Goal: Task Accomplishment & Management: Complete application form

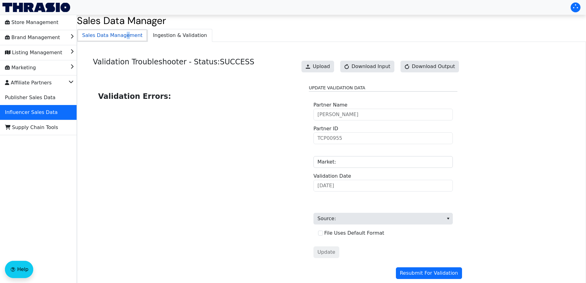
click at [122, 34] on span "Sales Data Management" at bounding box center [112, 35] width 70 height 12
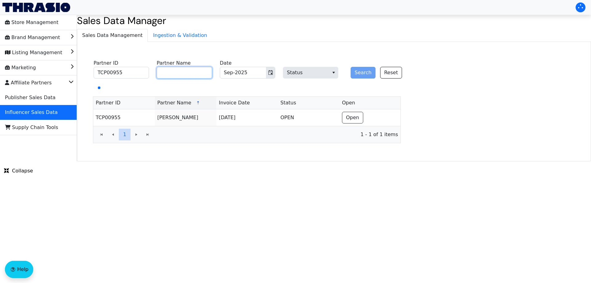
click at [202, 73] on input "Partner Name" at bounding box center [184, 73] width 55 height 12
paste input "[PERSON_NAME]"
type input "[PERSON_NAME]"
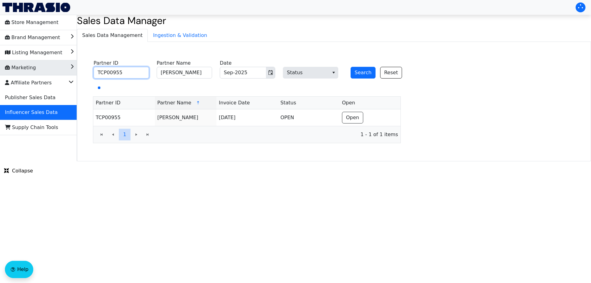
drag, startPoint x: 113, startPoint y: 74, endPoint x: 10, endPoint y: 72, distance: 103.7
click at [2, 73] on div "Store Management Brand Management Listing Management Marketing Affiliate Partne…" at bounding box center [295, 88] width 591 height 146
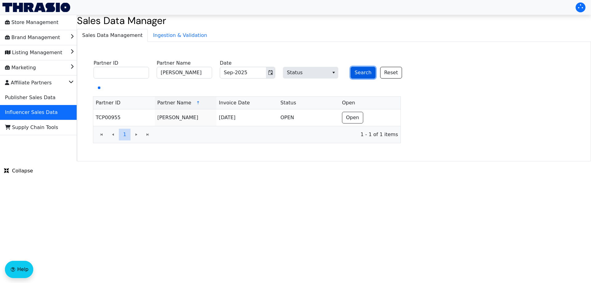
click at [360, 73] on button "Search" at bounding box center [362, 73] width 25 height 12
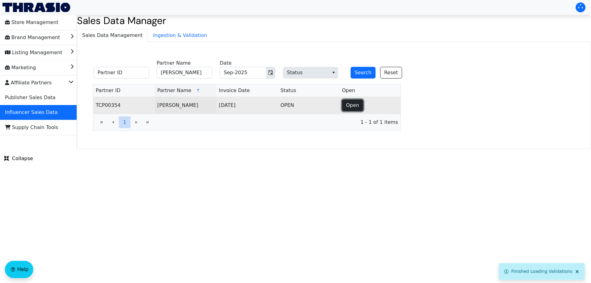
click at [347, 106] on span "Open" at bounding box center [352, 104] width 13 height 7
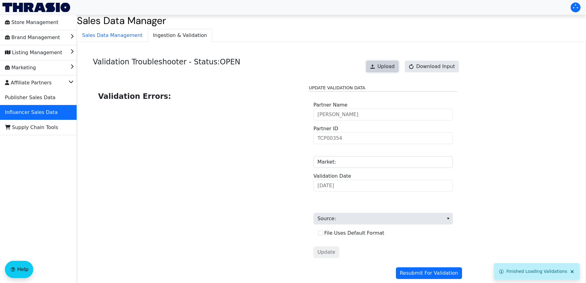
click at [388, 66] on span "Upload" at bounding box center [385, 66] width 17 height 7
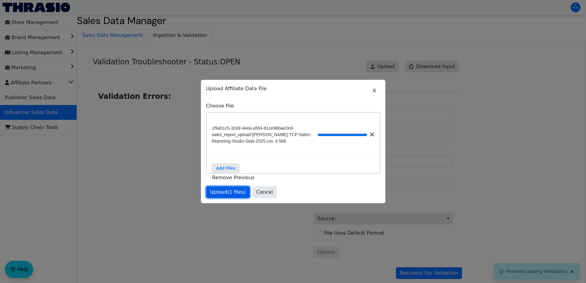
click at [217, 195] on span "Upload (1 files)" at bounding box center [228, 191] width 36 height 7
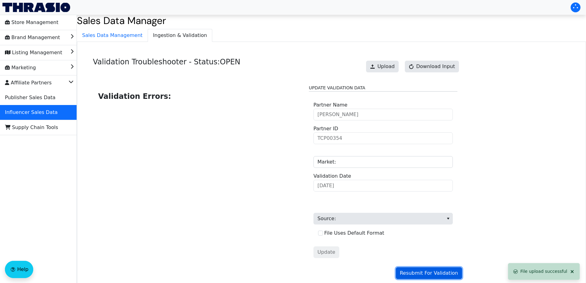
click at [431, 273] on span "Resubmit For Validation" at bounding box center [429, 272] width 58 height 7
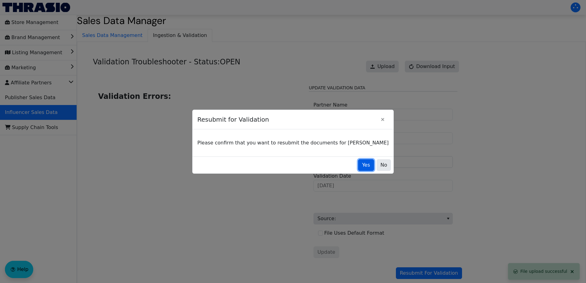
click at [358, 162] on button "Yes" at bounding box center [366, 165] width 16 height 12
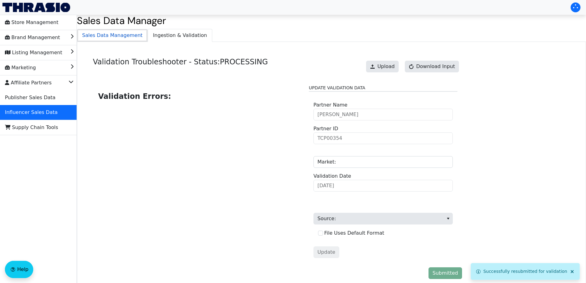
click at [121, 33] on span "Sales Data Management" at bounding box center [112, 35] width 70 height 12
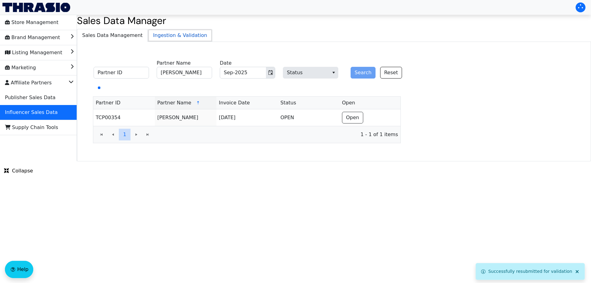
click at [159, 36] on span "Ingestion & Validation" at bounding box center [180, 35] width 64 height 12
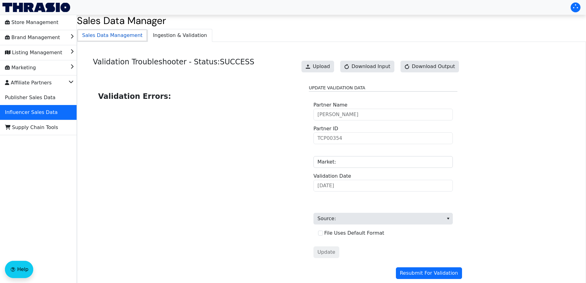
click at [113, 29] on li "Sales Data Management" at bounding box center [112, 35] width 71 height 13
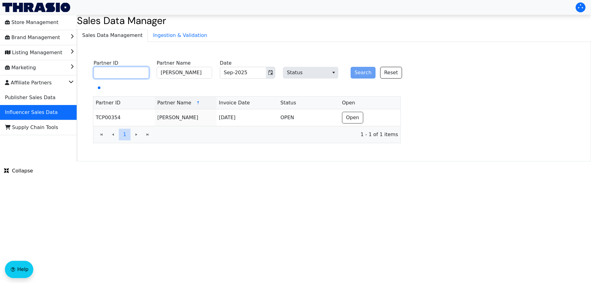
click at [124, 75] on input "Partner ID" at bounding box center [120, 73] width 55 height 12
paste input "TCP00955"
type input "TCP00955"
drag, startPoint x: 198, startPoint y: 74, endPoint x: 143, endPoint y: 71, distance: 55.1
click at [143, 71] on fieldset "TCP00955 Partner ID [PERSON_NAME] Partner Name Sep-2025 Date Status Search Reset" at bounding box center [251, 70] width 323 height 24
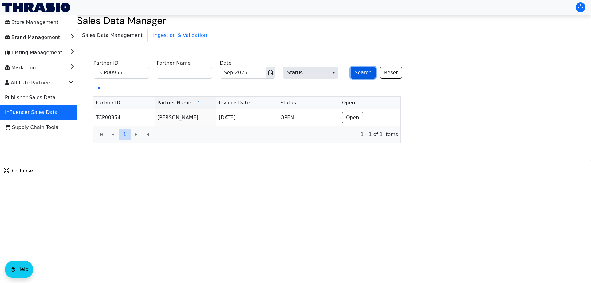
click at [365, 74] on button "Search" at bounding box center [362, 73] width 25 height 12
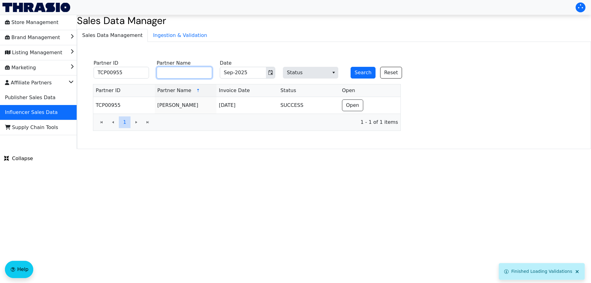
click at [178, 72] on input "Partner Name" at bounding box center [184, 73] width 55 height 12
paste input "[PERSON_NAME]"
type input "[PERSON_NAME]"
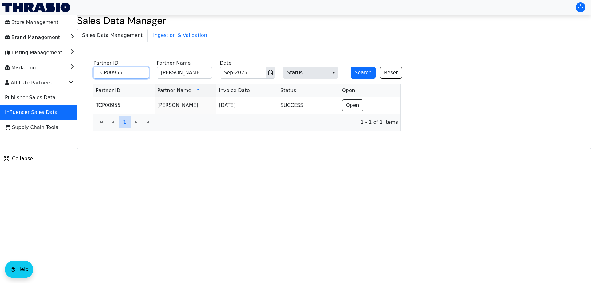
drag, startPoint x: 88, startPoint y: 74, endPoint x: 94, endPoint y: 74, distance: 6.2
click at [69, 74] on div "Store Management Brand Management Listing Management Marketing Affiliate Partne…" at bounding box center [295, 82] width 591 height 134
click at [359, 75] on button "Search" at bounding box center [362, 73] width 25 height 12
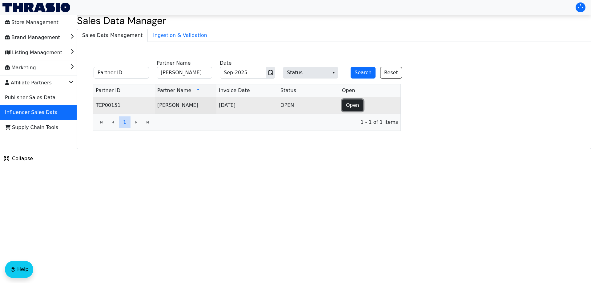
click at [352, 107] on span "Open" at bounding box center [352, 104] width 13 height 7
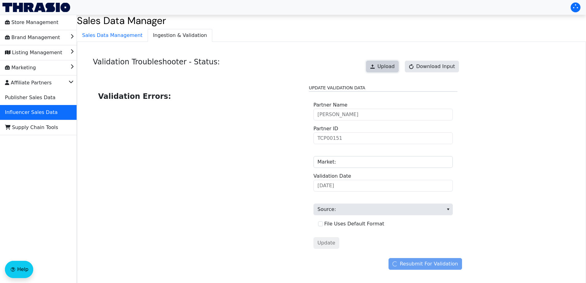
click at [391, 65] on span "Upload" at bounding box center [385, 66] width 17 height 7
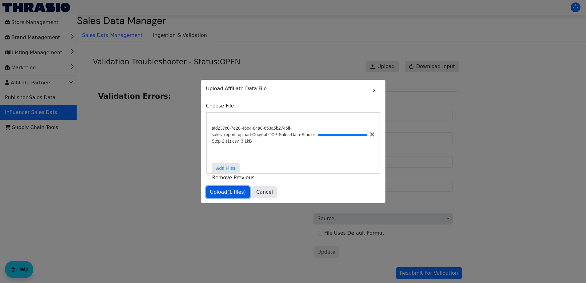
click at [228, 196] on span "Upload (1 files)" at bounding box center [228, 191] width 36 height 7
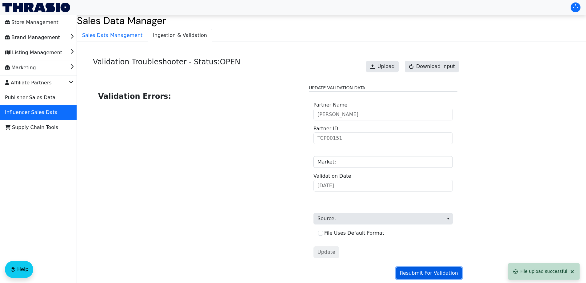
click at [432, 271] on span "Resubmit For Validation" at bounding box center [429, 272] width 58 height 7
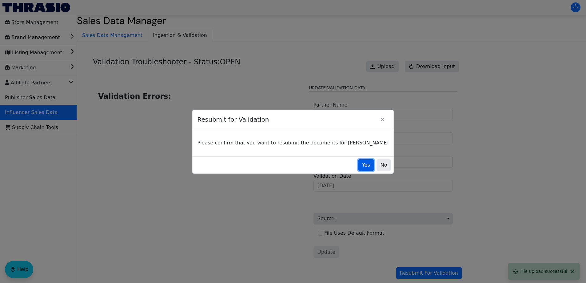
click at [362, 166] on span "Yes" at bounding box center [366, 164] width 8 height 7
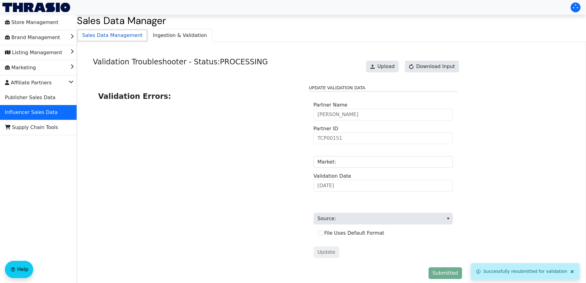
click at [126, 33] on span "Sales Data Management" at bounding box center [112, 35] width 70 height 12
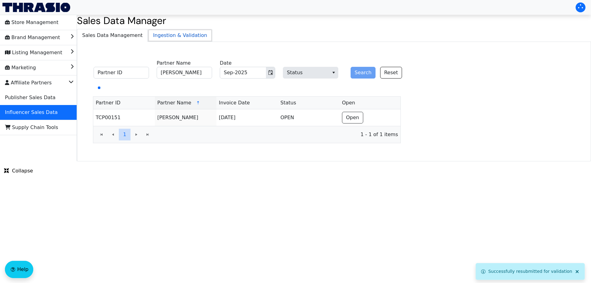
click at [164, 32] on span "Ingestion & Validation" at bounding box center [180, 35] width 64 height 12
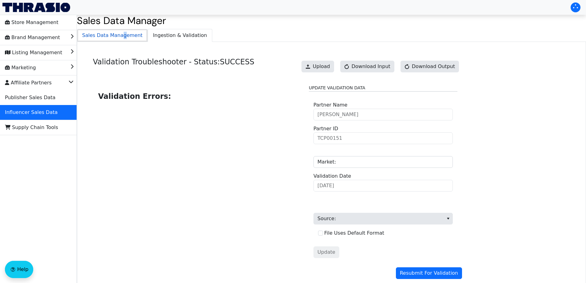
click at [119, 38] on span "Sales Data Management" at bounding box center [112, 35] width 70 height 12
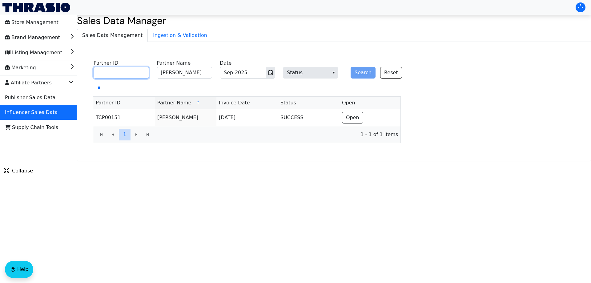
click at [136, 68] on input "Partner ID" at bounding box center [120, 73] width 55 height 12
paste input "TCP01581"
type input "TCP01581"
drag, startPoint x: 195, startPoint y: 72, endPoint x: 127, endPoint y: 72, distance: 68.3
click at [127, 72] on fieldset "TCP01581 Partner ID [PERSON_NAME] Partner Name Sep-2025 Date Status Search Reset" at bounding box center [251, 70] width 323 height 24
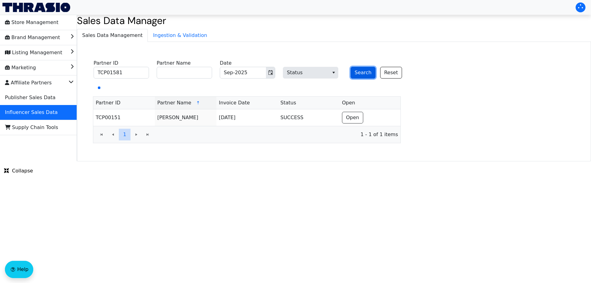
click at [364, 72] on button "Search" at bounding box center [362, 73] width 25 height 12
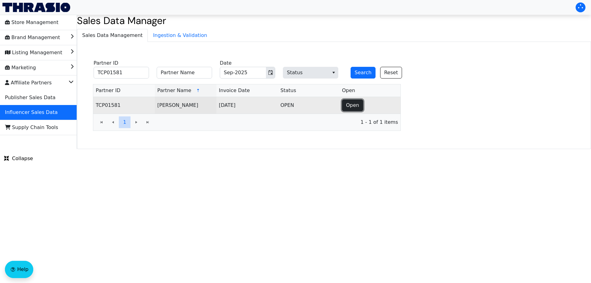
click at [358, 102] on button "Open" at bounding box center [352, 105] width 21 height 12
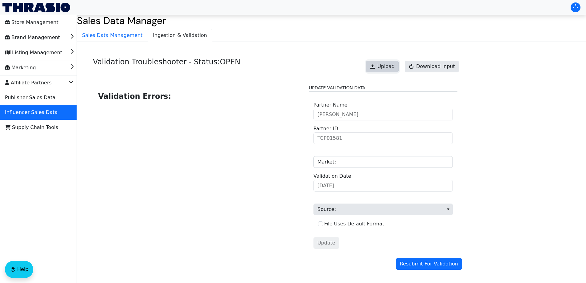
click at [393, 68] on span "Upload" at bounding box center [385, 66] width 17 height 7
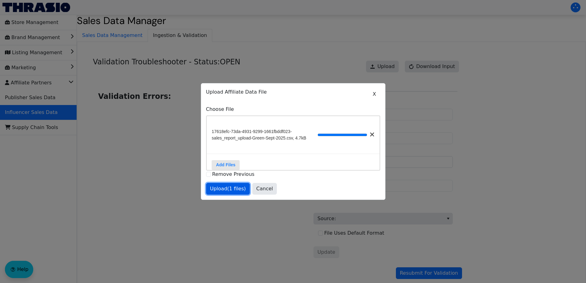
click at [234, 189] on span "Upload (1 files)" at bounding box center [228, 188] width 36 height 7
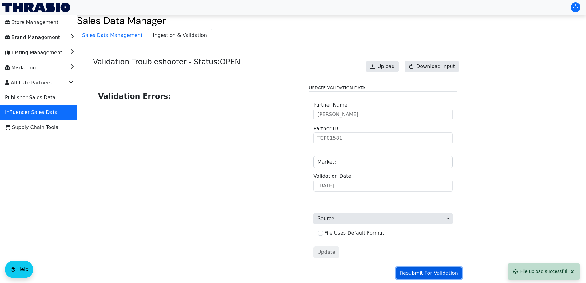
click at [426, 276] on span "Resubmit For Validation" at bounding box center [429, 272] width 58 height 7
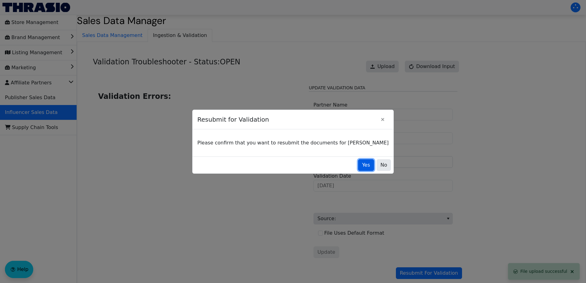
click at [362, 163] on span "Yes" at bounding box center [366, 164] width 8 height 7
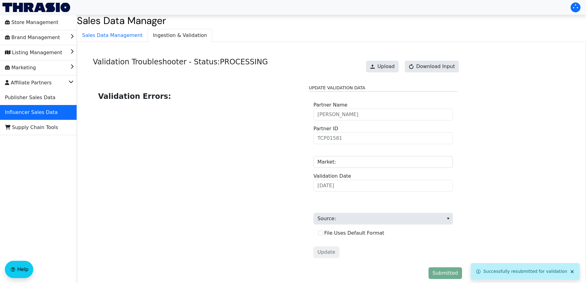
click at [128, 43] on div "Validation Troubleshooter - Status: PROCESSING Upload Download Input Validation…" at bounding box center [331, 169] width 509 height 255
click at [135, 37] on span "Sales Data Management" at bounding box center [112, 35] width 70 height 12
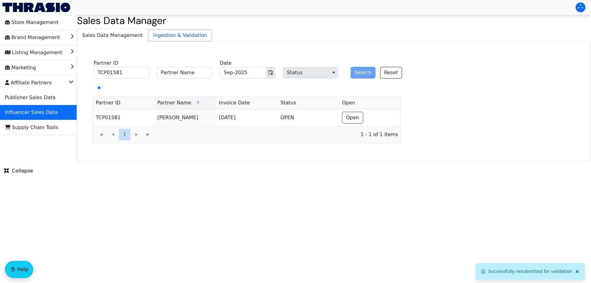
click at [164, 36] on span "Ingestion & Validation" at bounding box center [180, 35] width 64 height 12
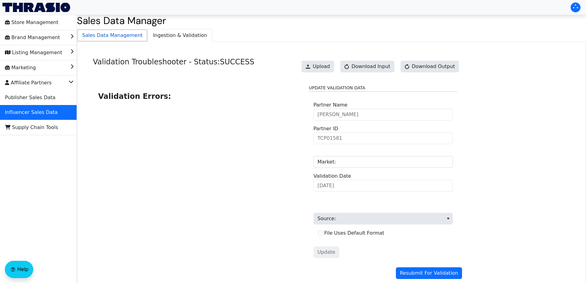
drag, startPoint x: 133, startPoint y: 33, endPoint x: 129, endPoint y: 38, distance: 6.3
click at [132, 33] on span "Sales Data Management" at bounding box center [112, 35] width 70 height 12
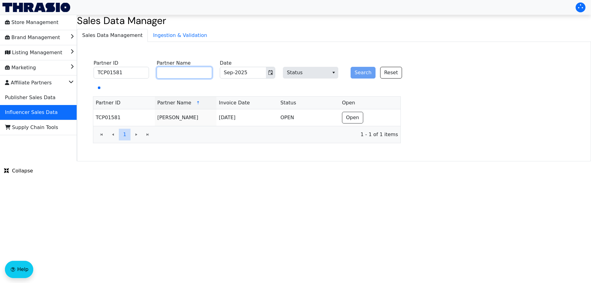
click at [185, 75] on input "Partner Name" at bounding box center [184, 73] width 55 height 12
paste input "[PERSON_NAME]"
type input "[PERSON_NAME]"
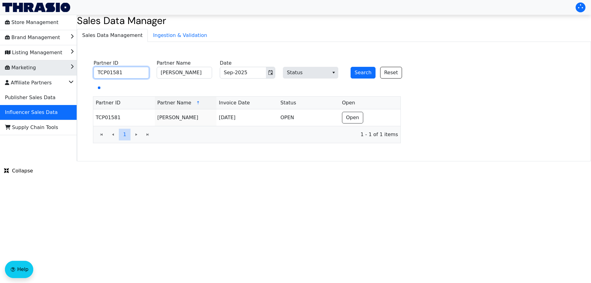
drag, startPoint x: 125, startPoint y: 72, endPoint x: 46, endPoint y: 69, distance: 79.7
click at [47, 69] on div "Store Management Brand Management Listing Management Marketing Affiliate Partne…" at bounding box center [295, 88] width 591 height 146
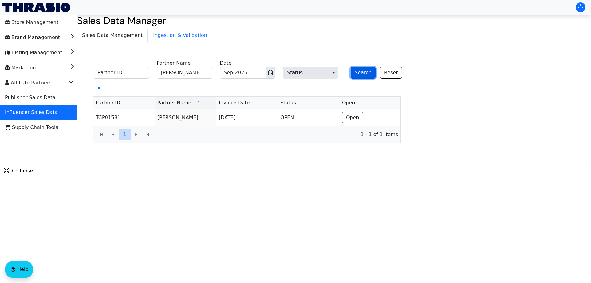
click at [367, 72] on button "Search" at bounding box center [362, 73] width 25 height 12
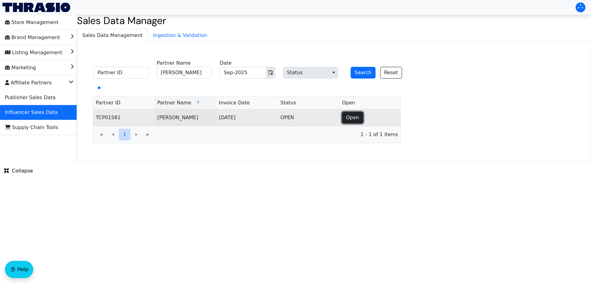
click at [348, 116] on span "Open" at bounding box center [352, 117] width 13 height 7
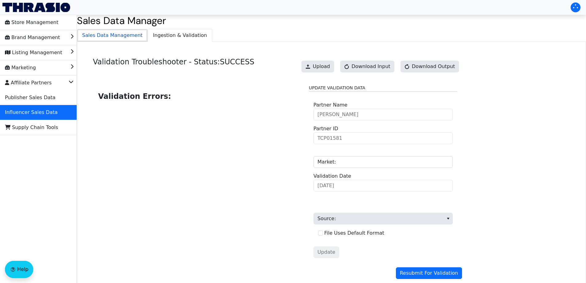
click at [117, 36] on span "Sales Data Management" at bounding box center [112, 35] width 70 height 12
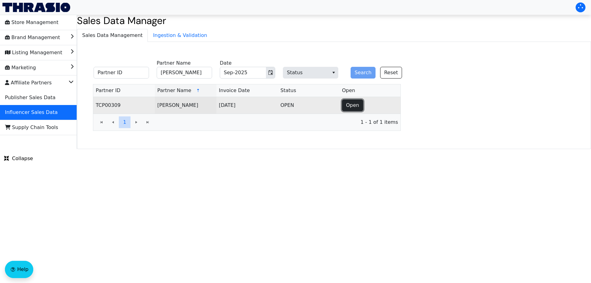
click at [348, 106] on span "Open" at bounding box center [352, 104] width 13 height 7
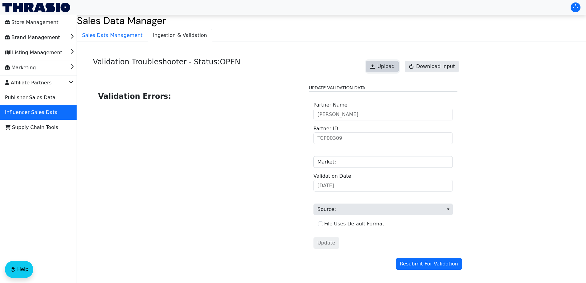
click at [381, 71] on button "Upload" at bounding box center [382, 67] width 33 height 12
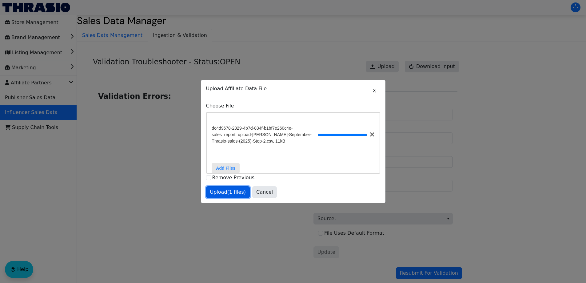
click at [232, 191] on span "Upload (1 files)" at bounding box center [228, 191] width 36 height 7
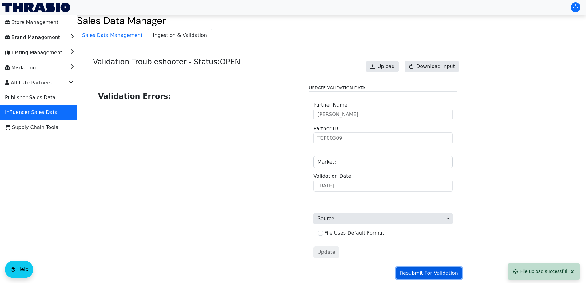
click at [431, 270] on span "Resubmit For Validation" at bounding box center [429, 272] width 58 height 7
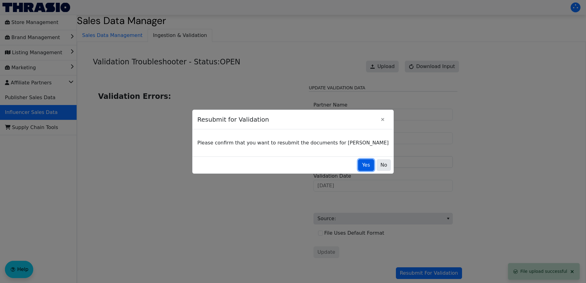
click at [358, 164] on button "Yes" at bounding box center [366, 165] width 16 height 12
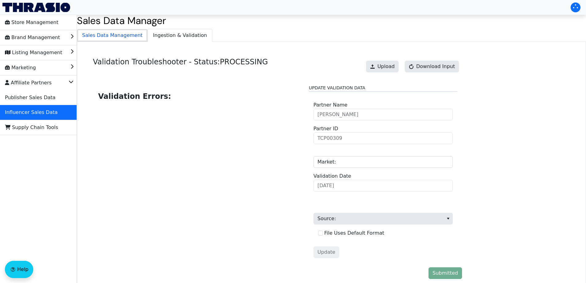
click at [124, 34] on span "Sales Data Management" at bounding box center [112, 35] width 70 height 12
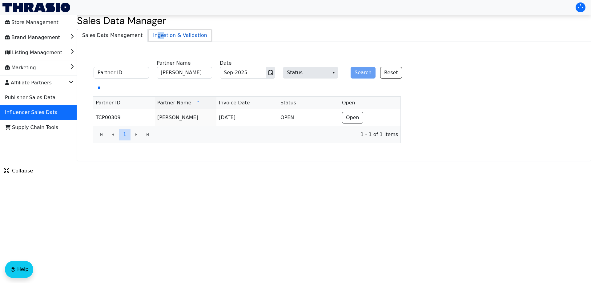
drag, startPoint x: 149, startPoint y: 32, endPoint x: 155, endPoint y: 32, distance: 6.5
click at [155, 32] on span "Ingestion & Validation" at bounding box center [180, 35] width 64 height 12
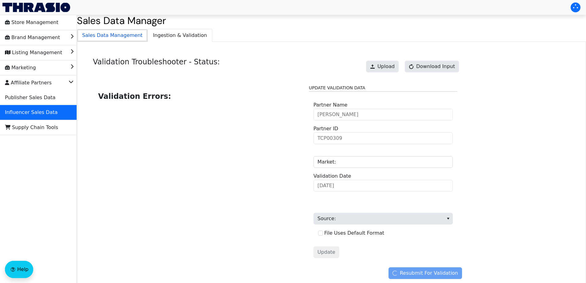
click at [126, 36] on span "Sales Data Management" at bounding box center [112, 35] width 70 height 12
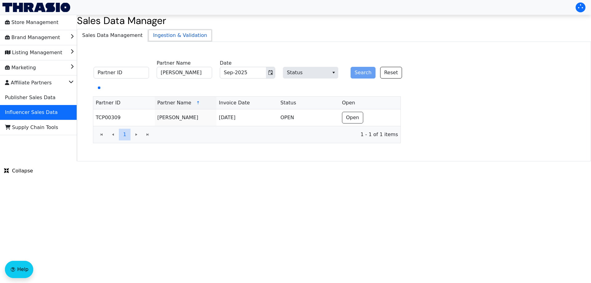
click at [162, 34] on span "Ingestion & Validation" at bounding box center [180, 35] width 64 height 12
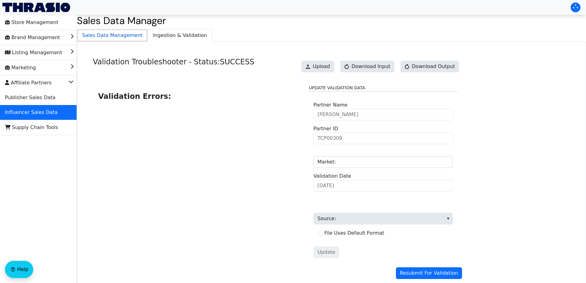
click at [127, 36] on span "Sales Data Management" at bounding box center [112, 35] width 70 height 12
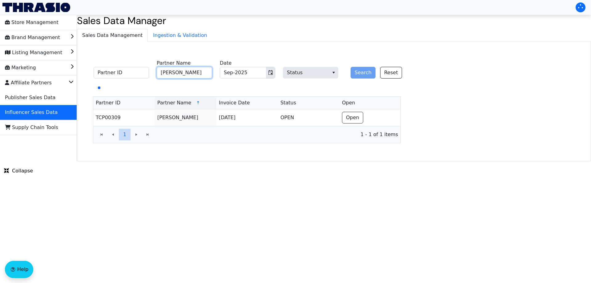
drag, startPoint x: 179, startPoint y: 74, endPoint x: 190, endPoint y: 74, distance: 10.8
click at [180, 74] on input "[PERSON_NAME]" at bounding box center [184, 73] width 55 height 12
paste input "[PERSON_NAME]"
type input "[PERSON_NAME]"
click at [362, 73] on button "Search" at bounding box center [362, 73] width 25 height 12
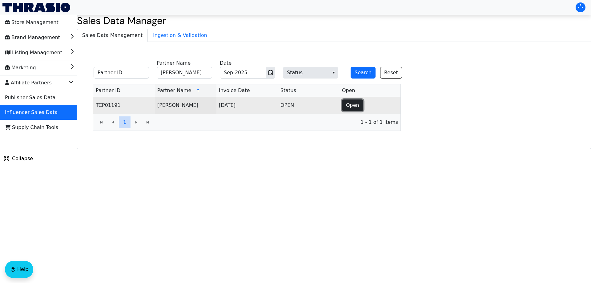
click at [351, 103] on span "Open" at bounding box center [352, 104] width 13 height 7
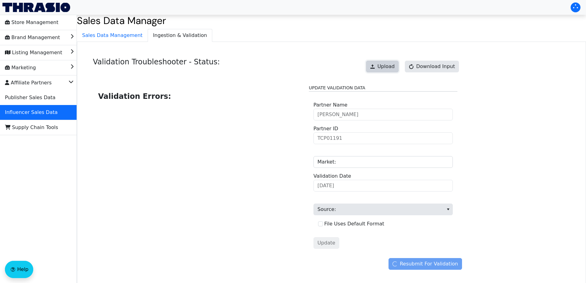
click at [375, 69] on button "Upload" at bounding box center [382, 67] width 33 height 12
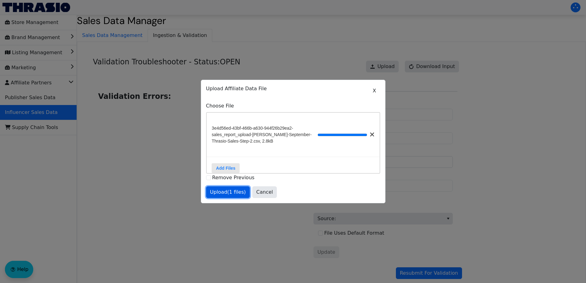
click at [227, 196] on span "Upload (1 files)" at bounding box center [228, 191] width 36 height 7
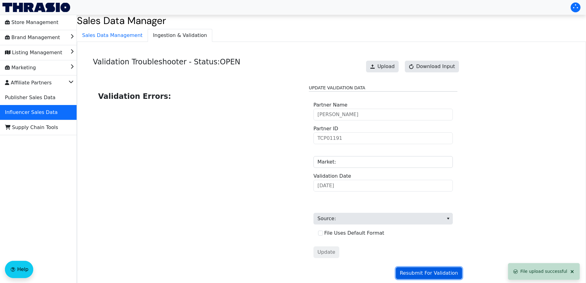
click at [441, 271] on span "Resubmit For Validation" at bounding box center [429, 272] width 58 height 7
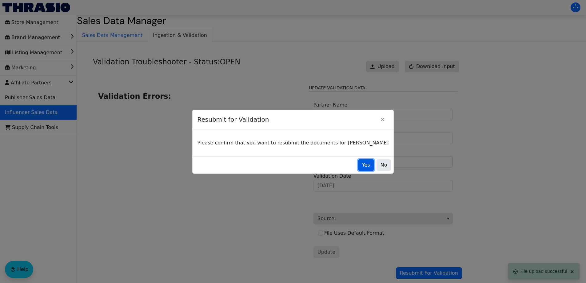
click at [362, 164] on span "Yes" at bounding box center [366, 164] width 8 height 7
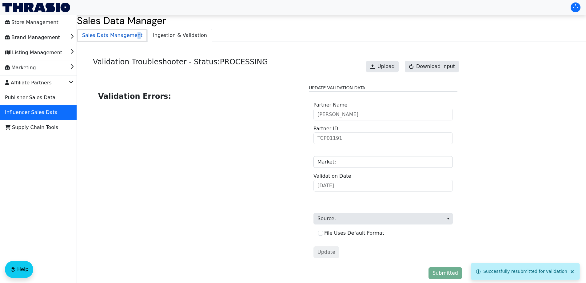
click at [131, 34] on span "Sales Data Management" at bounding box center [112, 35] width 70 height 12
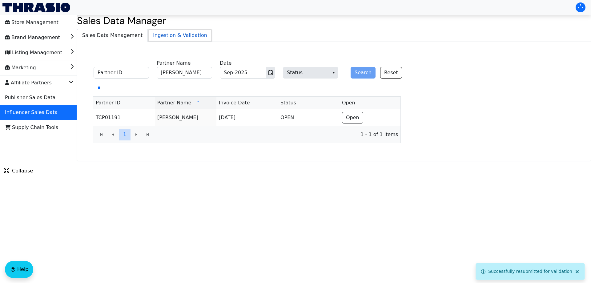
click at [165, 34] on span "Ingestion & Validation" at bounding box center [180, 35] width 64 height 12
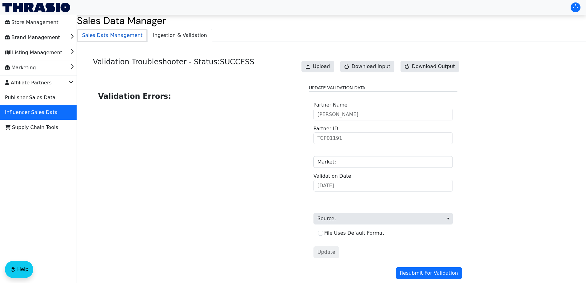
click at [108, 39] on span "Sales Data Management" at bounding box center [112, 35] width 70 height 12
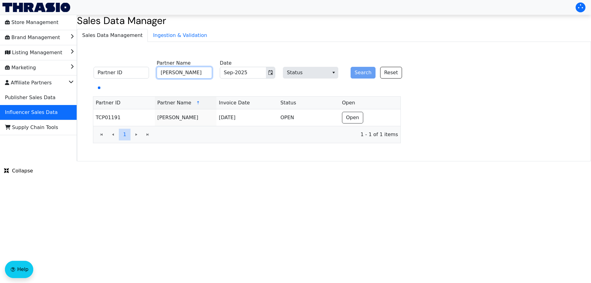
drag, startPoint x: 183, startPoint y: 73, endPoint x: 190, endPoint y: 73, distance: 7.1
click at [184, 73] on input "[PERSON_NAME]" at bounding box center [184, 73] width 55 height 12
paste input "[PERSON_NAME]"
type input "[PERSON_NAME]"
click at [362, 74] on button "Search" at bounding box center [362, 73] width 25 height 12
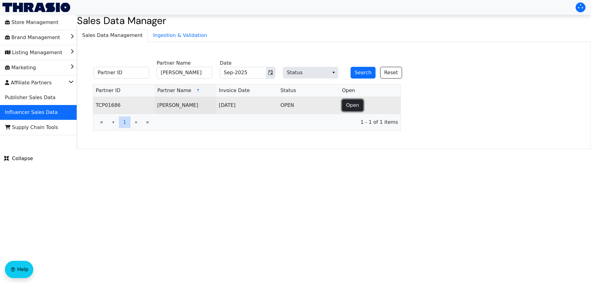
click at [352, 104] on span "Open" at bounding box center [352, 104] width 13 height 7
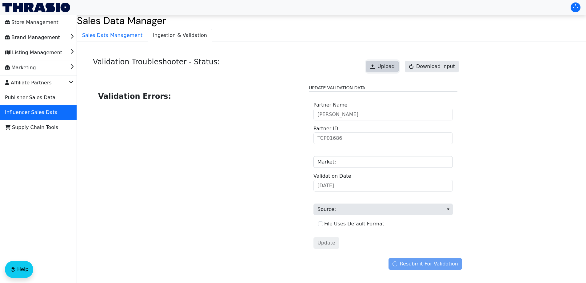
click at [388, 63] on span "Upload" at bounding box center [385, 66] width 17 height 7
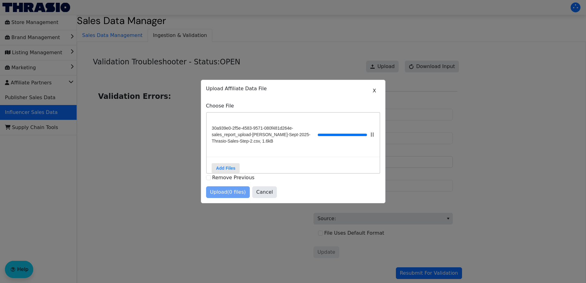
click at [223, 196] on div "Upload (0 files) Cancel" at bounding box center [293, 192] width 174 height 12
click at [227, 195] on span "Upload (1 files)" at bounding box center [228, 191] width 36 height 7
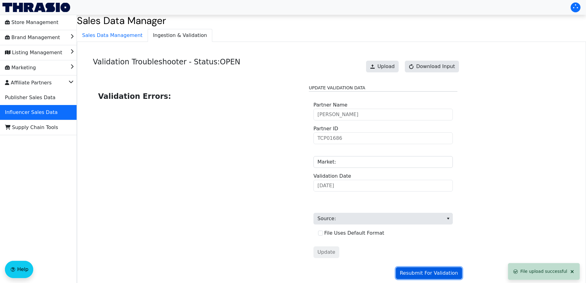
click at [443, 275] on span "Resubmit For Validation" at bounding box center [429, 272] width 58 height 7
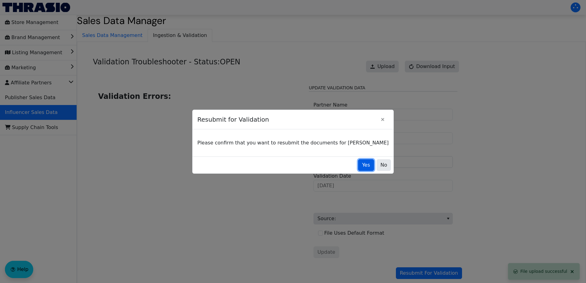
click at [362, 166] on span "Yes" at bounding box center [366, 164] width 8 height 7
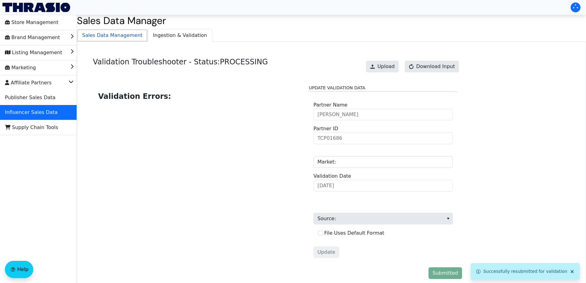
click at [128, 40] on span "Sales Data Management" at bounding box center [112, 35] width 70 height 12
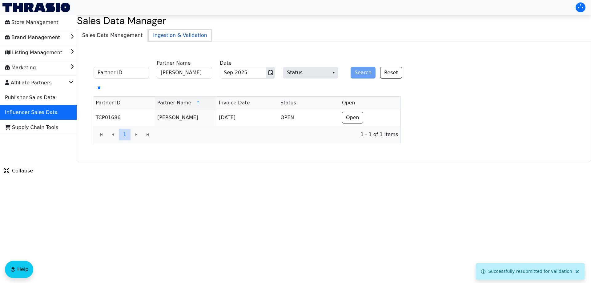
click at [174, 33] on span "Ingestion & Validation" at bounding box center [180, 35] width 64 height 12
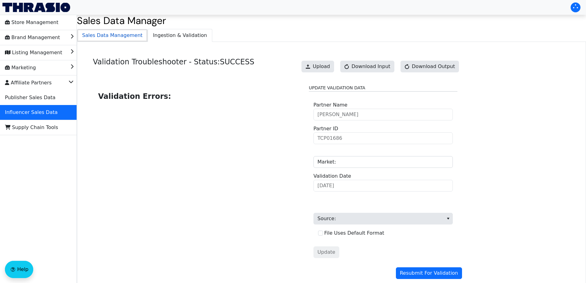
click at [115, 34] on span "Sales Data Management" at bounding box center [112, 35] width 70 height 12
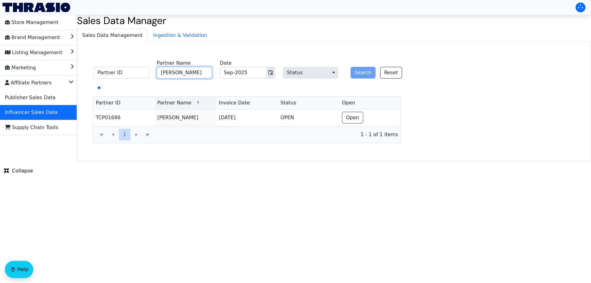
click at [177, 70] on input "[PERSON_NAME]" at bounding box center [184, 73] width 55 height 12
paste input "[PERSON_NAME]"
type input "[PERSON_NAME]"
click at [367, 76] on button "Search" at bounding box center [362, 73] width 25 height 12
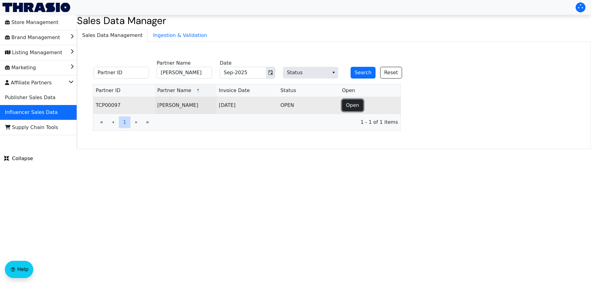
click at [349, 107] on span "Open" at bounding box center [352, 104] width 13 height 7
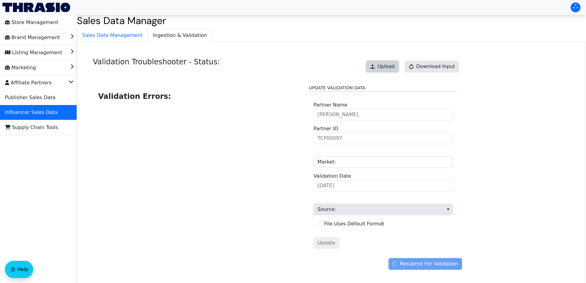
click at [382, 65] on button "Upload" at bounding box center [382, 67] width 33 height 12
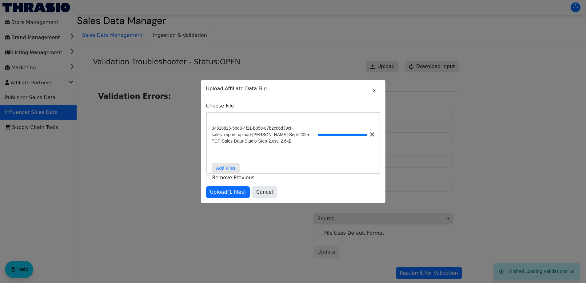
click at [236, 188] on div "X Upload Affiliate Data File Choose File 34528825-5bd8-4f21-b850-87b2c66d39cf-s…" at bounding box center [293, 141] width 174 height 113
click at [235, 192] on span "Upload (1 files)" at bounding box center [228, 191] width 36 height 7
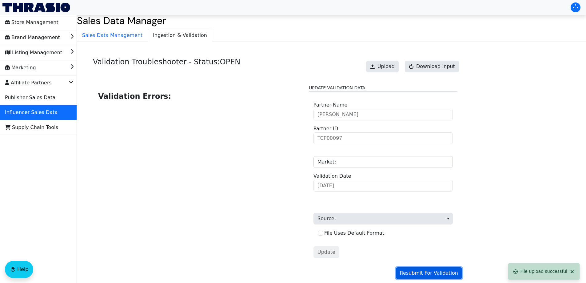
click at [417, 271] on span "Resubmit For Validation" at bounding box center [429, 272] width 58 height 7
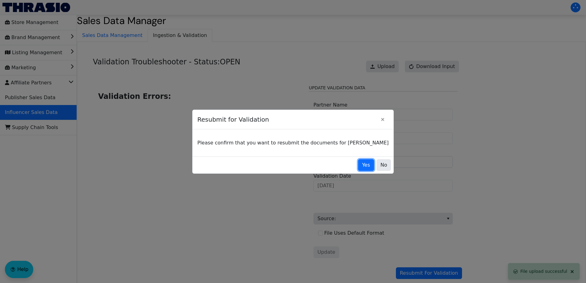
click at [362, 162] on span "Yes" at bounding box center [366, 164] width 8 height 7
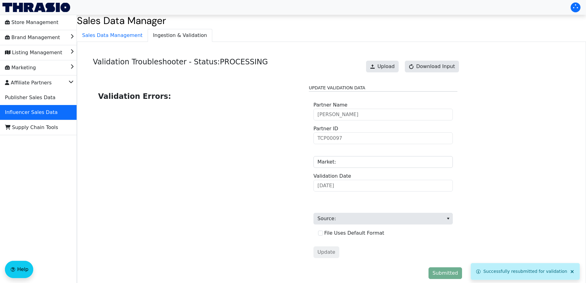
click at [121, 43] on div "Validation Troubleshooter - Status: PROCESSING Upload Download Input Validation…" at bounding box center [331, 169] width 509 height 255
click at [157, 36] on span "Ingestion & Validation" at bounding box center [180, 35] width 64 height 12
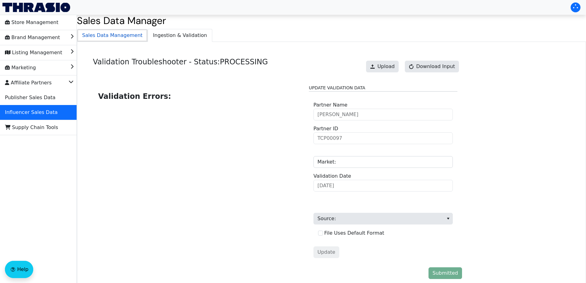
click at [115, 36] on span "Sales Data Management" at bounding box center [112, 35] width 70 height 12
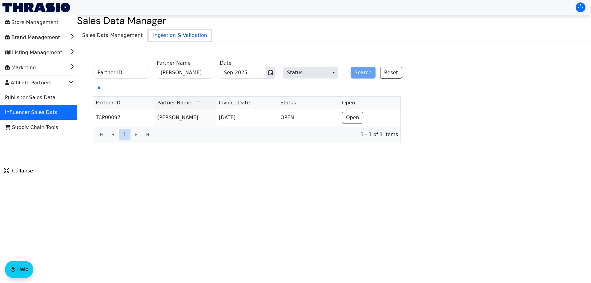
click at [169, 36] on span "Ingestion & Validation" at bounding box center [180, 35] width 64 height 12
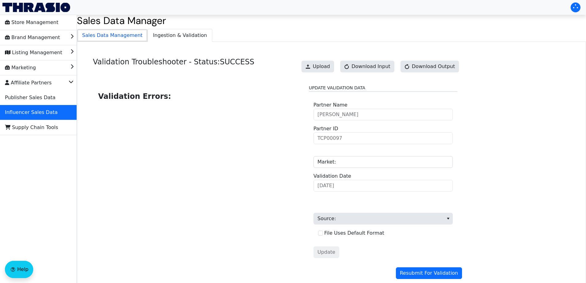
click at [117, 39] on span "Sales Data Management" at bounding box center [112, 35] width 70 height 12
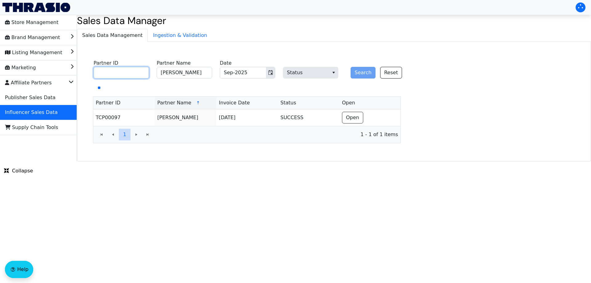
click at [128, 72] on input "Partner ID" at bounding box center [120, 73] width 55 height 12
paste input "TCP00027"
type input "TCP00027"
click at [181, 74] on input "[PERSON_NAME]" at bounding box center [184, 73] width 55 height 12
click at [354, 71] on button "Search" at bounding box center [362, 73] width 25 height 12
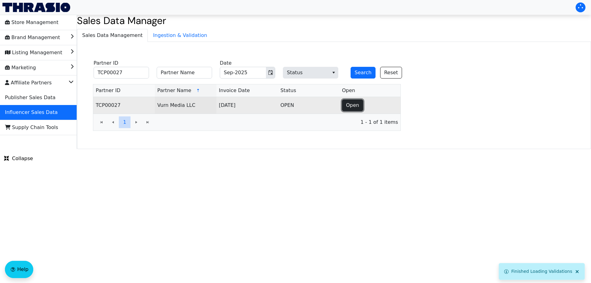
click at [354, 103] on span "Open" at bounding box center [352, 104] width 13 height 7
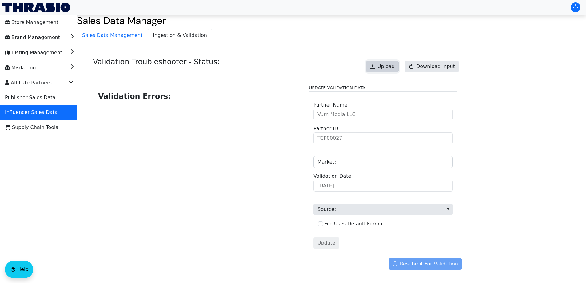
click at [382, 63] on button "Upload" at bounding box center [382, 67] width 33 height 12
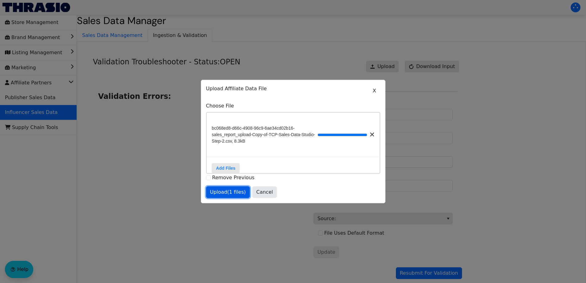
click at [222, 194] on span "Upload (1 files)" at bounding box center [228, 191] width 36 height 7
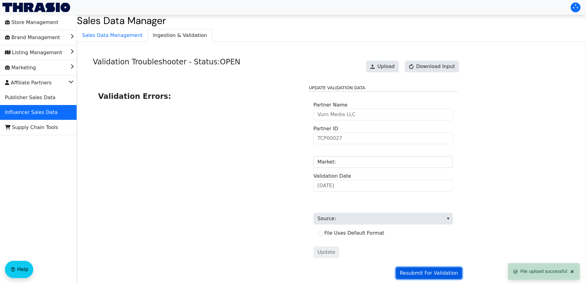
click at [428, 274] on span "Resubmit For Validation" at bounding box center [429, 272] width 58 height 7
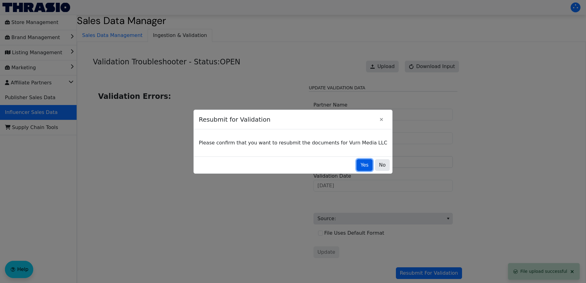
click at [360, 164] on span "Yes" at bounding box center [364, 164] width 8 height 7
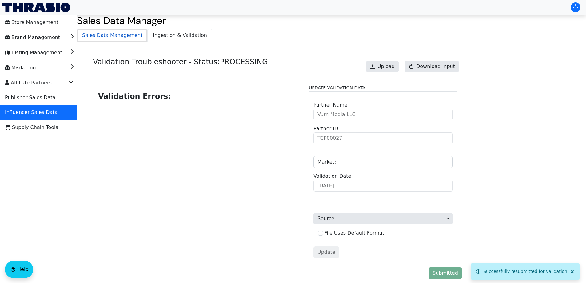
click at [115, 40] on span "Sales Data Management" at bounding box center [112, 35] width 70 height 12
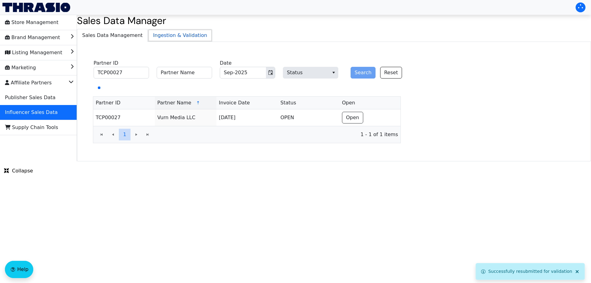
click at [182, 41] on span "Ingestion & Validation" at bounding box center [180, 35] width 64 height 12
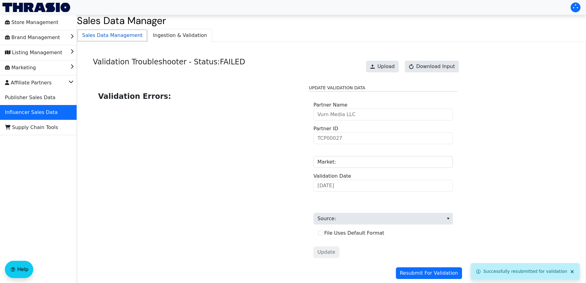
click at [121, 35] on span "Sales Data Management" at bounding box center [112, 35] width 70 height 12
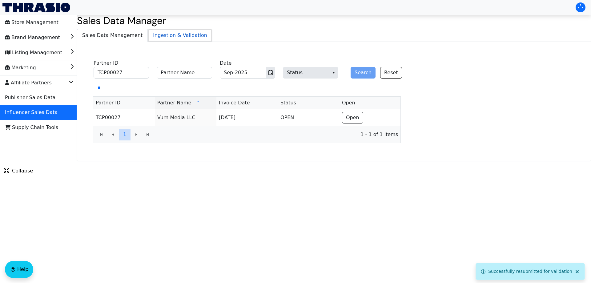
click at [171, 37] on span "Ingestion & Validation" at bounding box center [180, 35] width 64 height 12
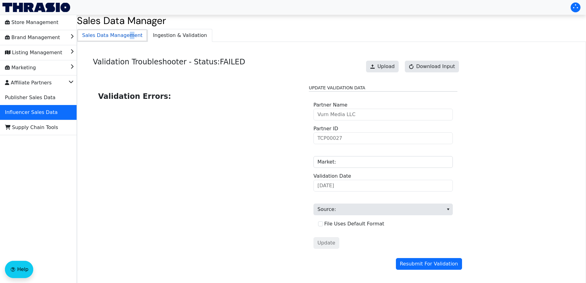
click at [125, 41] on span "Sales Data Management" at bounding box center [112, 35] width 70 height 12
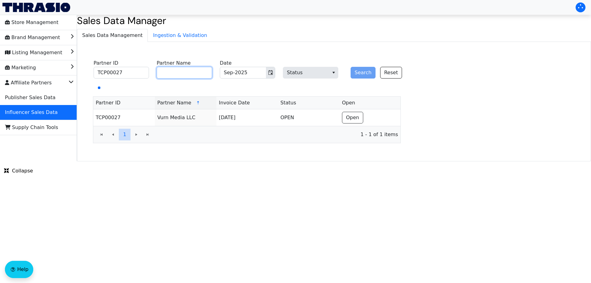
click at [190, 73] on input "Partner Name" at bounding box center [184, 73] width 55 height 12
paste input "[PERSON_NAME] Post"
type input "[PERSON_NAME] Post"
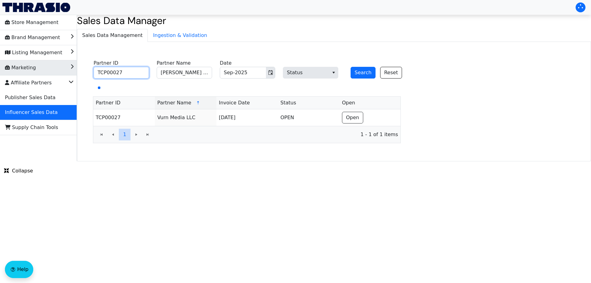
drag, startPoint x: 143, startPoint y: 71, endPoint x: 71, endPoint y: 71, distance: 72.3
click at [73, 71] on div "Store Management Brand Management Listing Management Marketing Affiliate Partne…" at bounding box center [295, 88] width 591 height 146
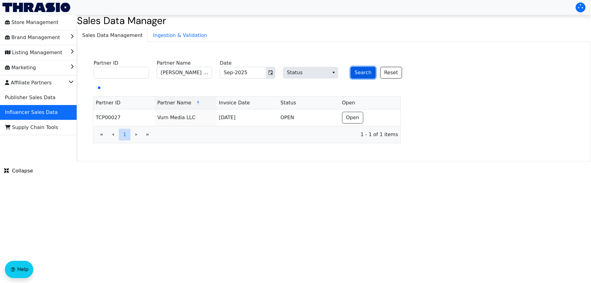
click at [357, 70] on button "Search" at bounding box center [362, 73] width 25 height 12
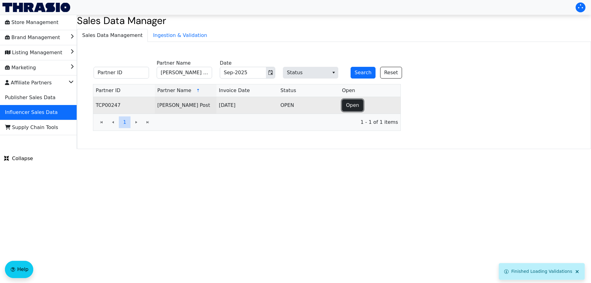
click at [348, 106] on span "Open" at bounding box center [352, 104] width 13 height 7
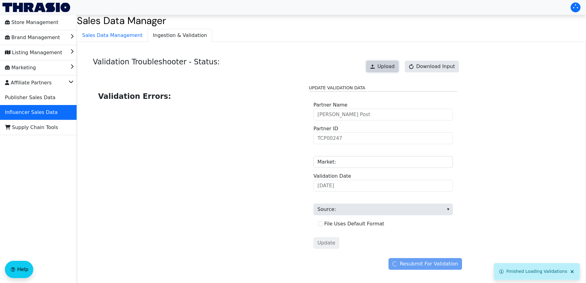
drag, startPoint x: 400, startPoint y: 66, endPoint x: 394, endPoint y: 65, distance: 5.3
click at [394, 65] on button "Upload" at bounding box center [382, 67] width 33 height 12
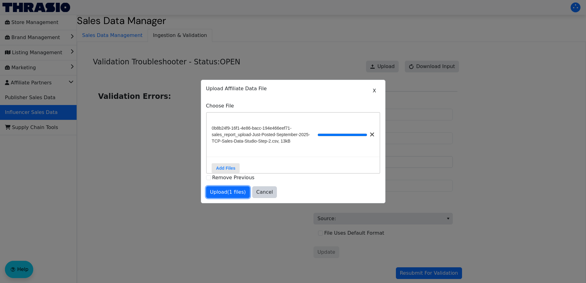
click at [223, 192] on span "Upload (1 files)" at bounding box center [228, 191] width 36 height 7
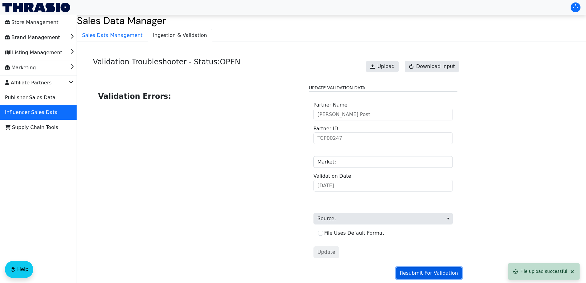
click at [419, 274] on span "Resubmit For Validation" at bounding box center [429, 272] width 58 height 7
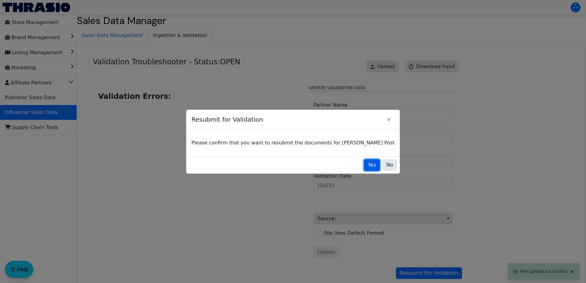
click at [368, 163] on span "Yes" at bounding box center [372, 164] width 8 height 7
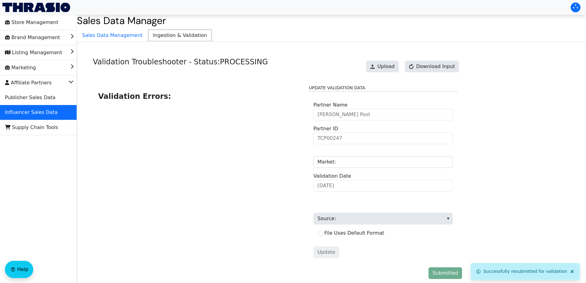
click at [148, 37] on span "Ingestion & Validation" at bounding box center [180, 35] width 64 height 12
click at [120, 39] on span "Sales Data Management" at bounding box center [112, 35] width 70 height 12
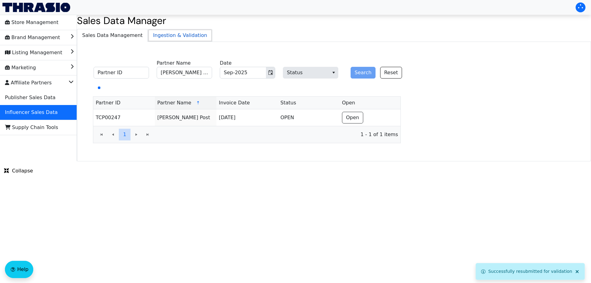
drag, startPoint x: 158, startPoint y: 36, endPoint x: 237, endPoint y: 37, distance: 78.4
click at [159, 36] on span "Ingestion & Validation" at bounding box center [180, 35] width 64 height 12
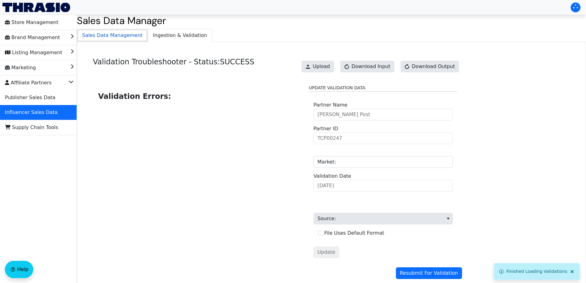
click at [127, 37] on span "Sales Data Management" at bounding box center [112, 35] width 70 height 12
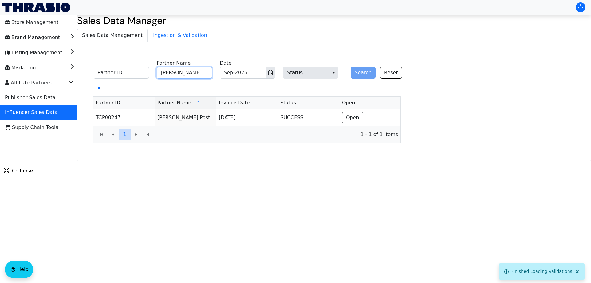
drag, startPoint x: 184, startPoint y: 74, endPoint x: 216, endPoint y: 75, distance: 32.0
click at [186, 74] on input "[PERSON_NAME] Post" at bounding box center [184, 73] width 55 height 12
paste input "[PERSON_NAME]"
type input "[PERSON_NAME]"
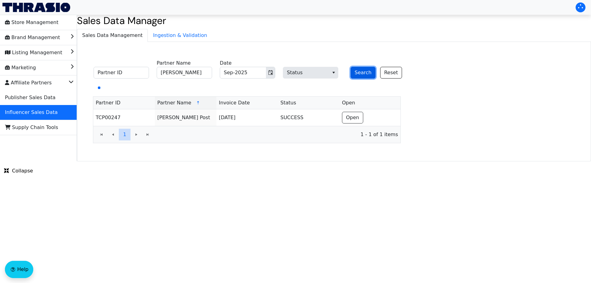
click at [357, 73] on button "Search" at bounding box center [362, 73] width 25 height 12
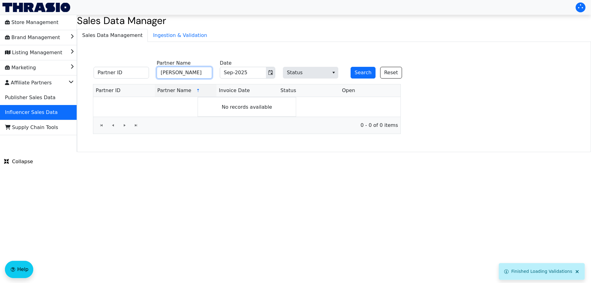
click at [187, 74] on input "[PERSON_NAME]" at bounding box center [184, 73] width 55 height 12
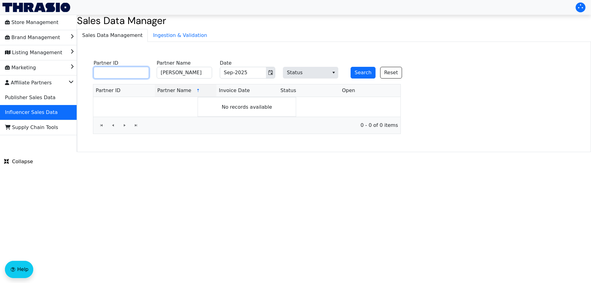
click at [126, 73] on input "Partner ID" at bounding box center [120, 73] width 55 height 12
paste input "TCP01725"
type input "TCP01725"
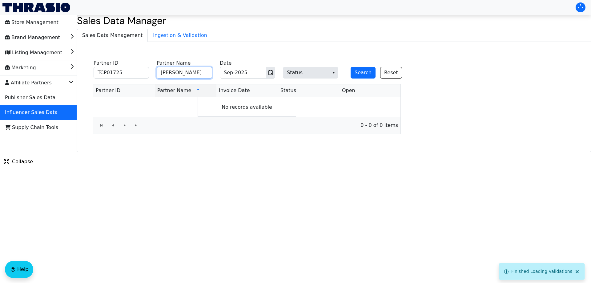
drag, startPoint x: 195, startPoint y: 71, endPoint x: 143, endPoint y: 70, distance: 52.0
click at [151, 71] on fieldset "TCP01725 Partner ID [PERSON_NAME] Partner Name Sep-2025 Date Status Search Reset" at bounding box center [251, 70] width 323 height 24
click at [360, 73] on button "Search" at bounding box center [362, 73] width 25 height 12
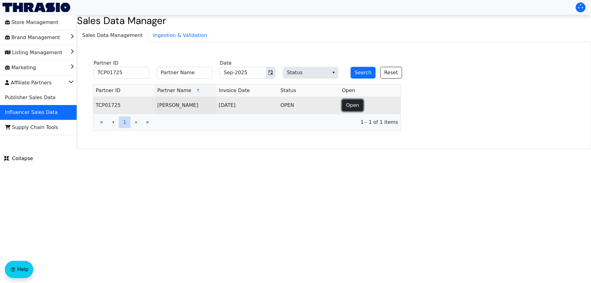
click at [348, 105] on span "Open" at bounding box center [352, 104] width 13 height 7
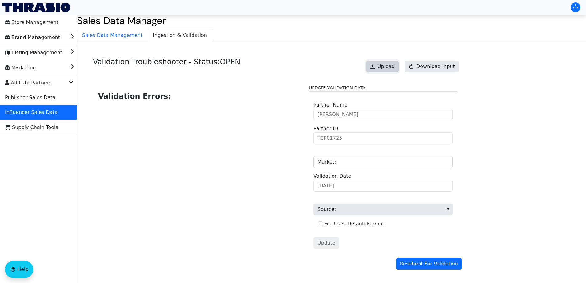
click at [386, 65] on span "Upload" at bounding box center [385, 66] width 17 height 7
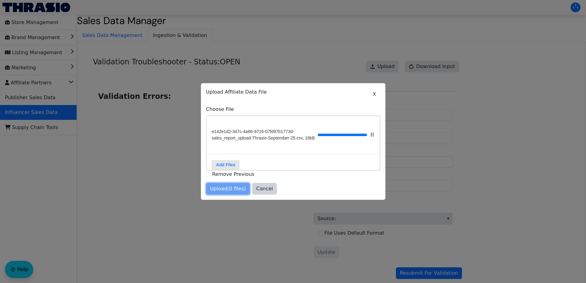
click at [230, 192] on span "Upload (0 files)" at bounding box center [228, 188] width 36 height 7
click at [229, 192] on span "Cancel" at bounding box center [235, 188] width 17 height 7
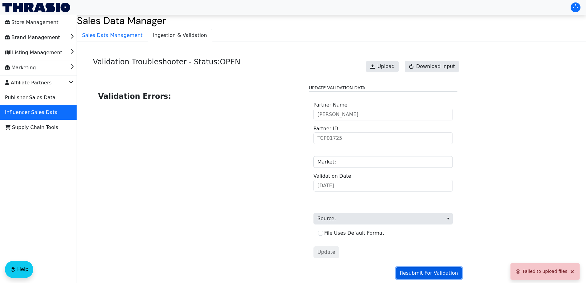
click at [433, 272] on span "Resubmit For Validation" at bounding box center [429, 272] width 58 height 7
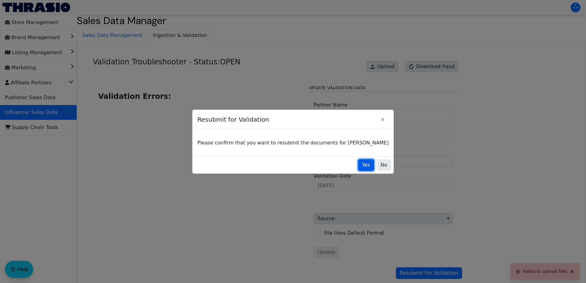
click at [362, 163] on span "Yes" at bounding box center [366, 164] width 8 height 7
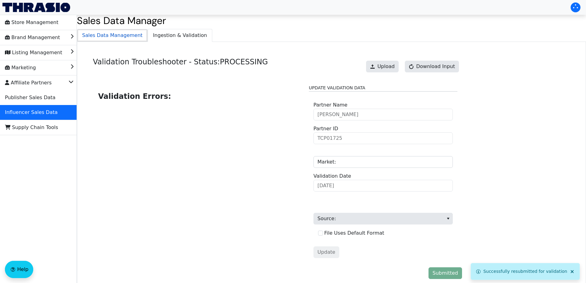
click at [116, 40] on span "Sales Data Management" at bounding box center [112, 35] width 70 height 12
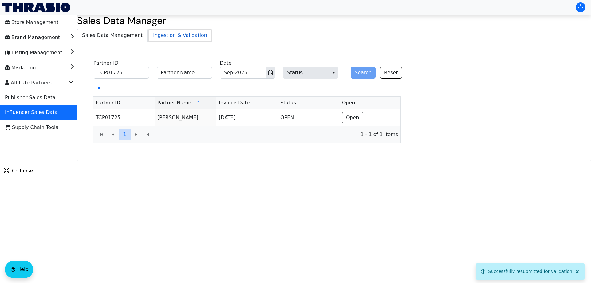
click at [189, 35] on span "Ingestion & Validation" at bounding box center [180, 35] width 64 height 12
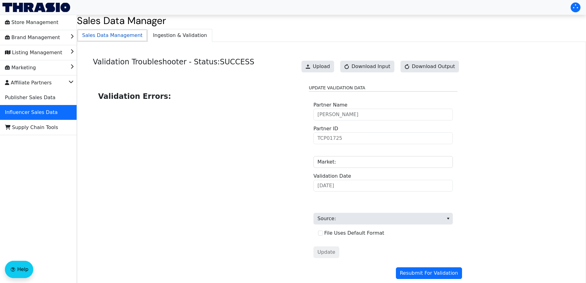
click at [127, 39] on span "Sales Data Management" at bounding box center [112, 35] width 70 height 12
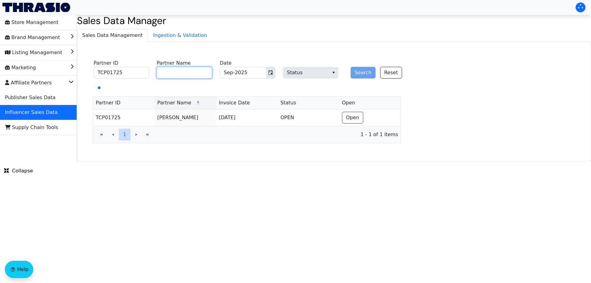
click at [167, 75] on input "Partner Name" at bounding box center [184, 73] width 55 height 12
paste input "[PERSON_NAME]"
type input "[PERSON_NAME]"
drag, startPoint x: 130, startPoint y: 72, endPoint x: 84, endPoint y: 70, distance: 46.2
click at [89, 70] on div "TCP01725 Partner ID [PERSON_NAME] Partner Name Sep-2025 Date Status Search Rese…" at bounding box center [247, 101] width 330 height 86
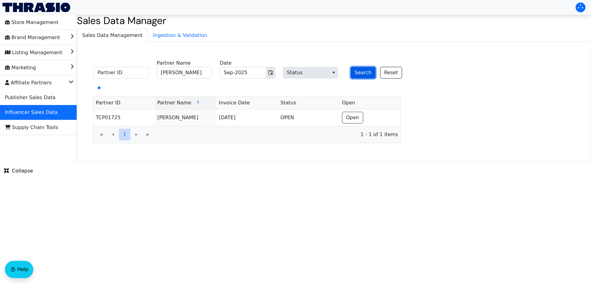
click at [360, 73] on button "Search" at bounding box center [362, 73] width 25 height 12
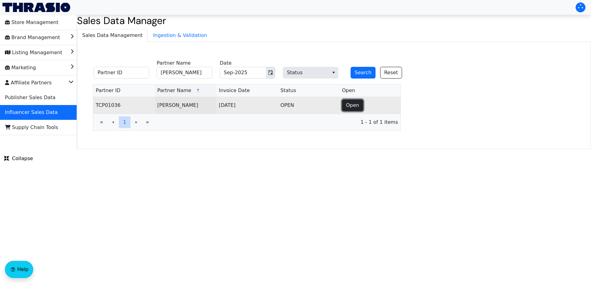
click at [350, 101] on span "Open" at bounding box center [352, 104] width 13 height 7
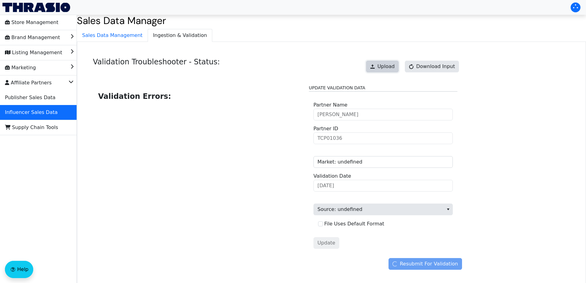
click at [395, 65] on span "Upload" at bounding box center [385, 66] width 17 height 7
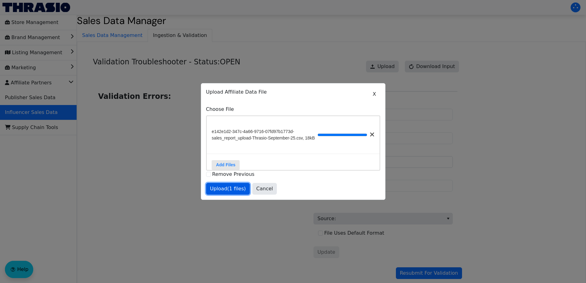
click at [225, 192] on span "Upload (1 files)" at bounding box center [228, 188] width 36 height 7
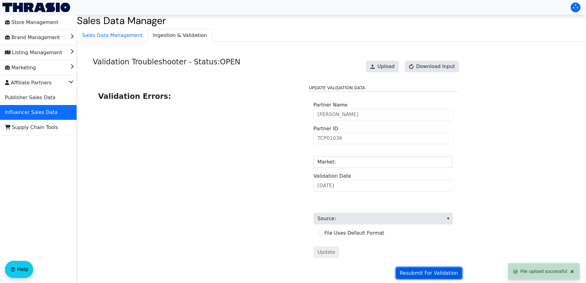
click at [440, 279] on button "Resubmit For Validation" at bounding box center [429, 273] width 66 height 12
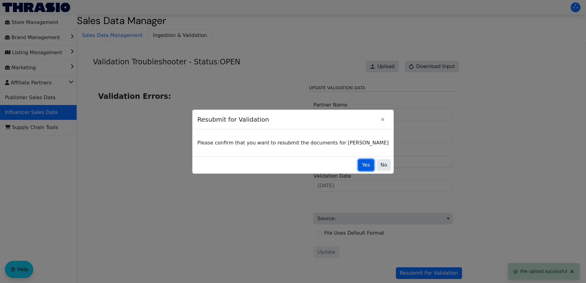
click at [363, 165] on button "Yes" at bounding box center [366, 165] width 16 height 12
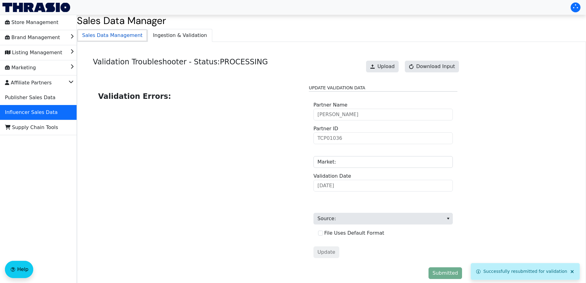
click at [126, 33] on span "Sales Data Management" at bounding box center [112, 35] width 70 height 12
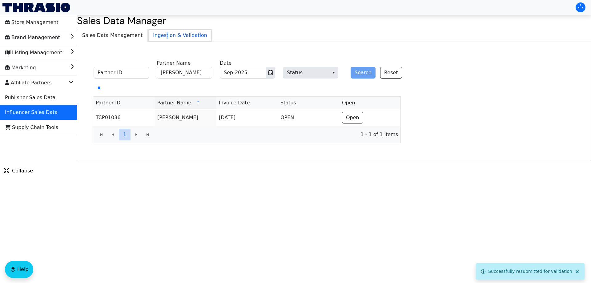
click at [158, 32] on span "Ingestion & Validation" at bounding box center [180, 35] width 64 height 12
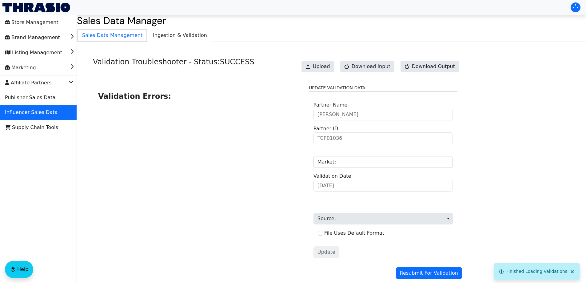
drag, startPoint x: 102, startPoint y: 38, endPoint x: 114, endPoint y: 57, distance: 22.5
click at [102, 38] on span "Sales Data Management" at bounding box center [112, 35] width 70 height 12
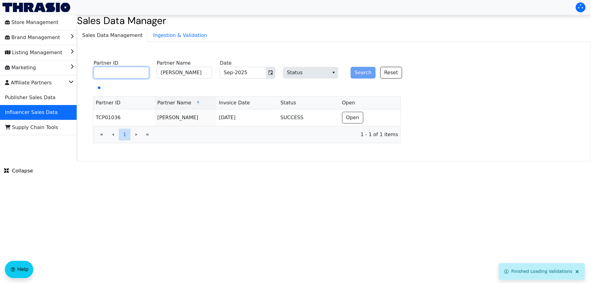
click at [129, 70] on input "Partner ID" at bounding box center [120, 73] width 55 height 12
paste input "TCP01478"
type input "TCP01478"
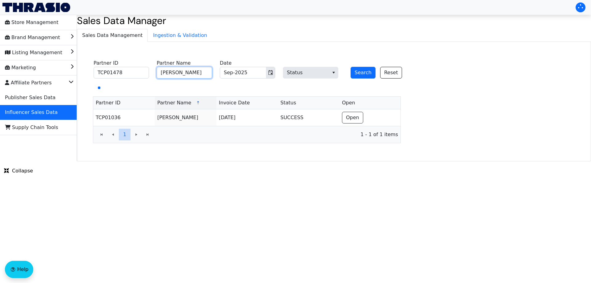
click at [178, 71] on input "[PERSON_NAME]" at bounding box center [184, 73] width 55 height 12
click at [357, 72] on button "Search" at bounding box center [362, 73] width 25 height 12
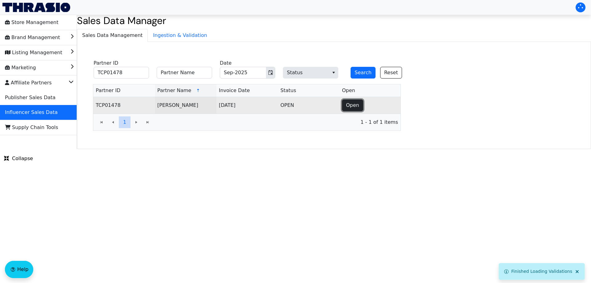
click at [358, 106] on button "Open" at bounding box center [352, 105] width 21 height 12
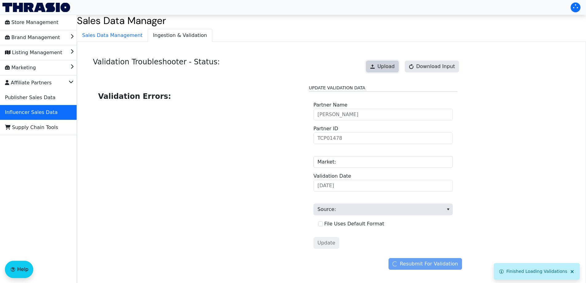
click at [382, 64] on button "Upload" at bounding box center [382, 67] width 33 height 12
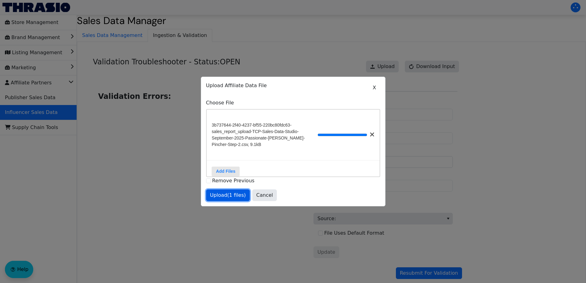
click at [228, 195] on span "Upload (1 files)" at bounding box center [228, 194] width 36 height 7
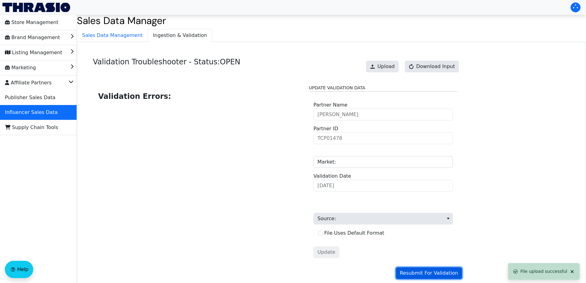
click at [420, 273] on span "Resubmit For Validation" at bounding box center [429, 272] width 58 height 7
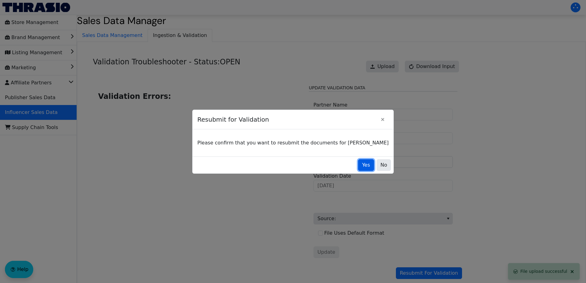
click at [362, 163] on span "Yes" at bounding box center [366, 164] width 8 height 7
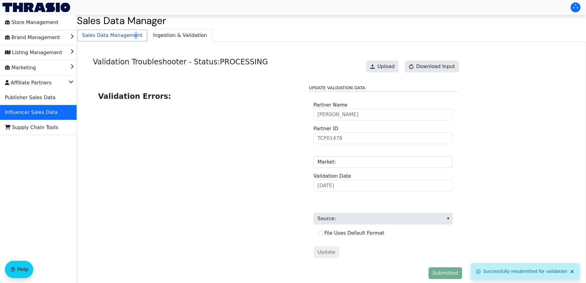
click at [128, 38] on span "Sales Data Management" at bounding box center [112, 35] width 70 height 12
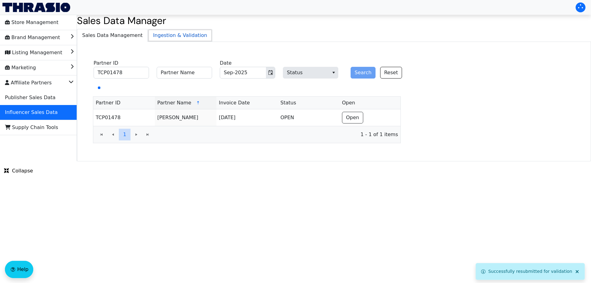
click at [175, 38] on span "Ingestion & Validation" at bounding box center [180, 35] width 64 height 12
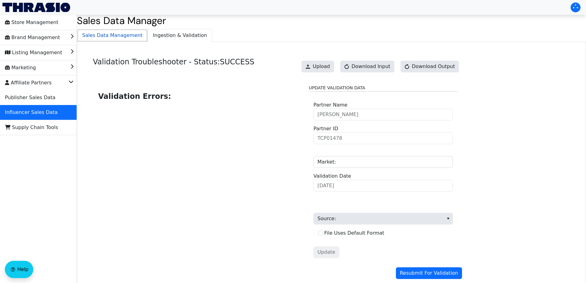
click at [122, 35] on span "Sales Data Management" at bounding box center [112, 35] width 70 height 12
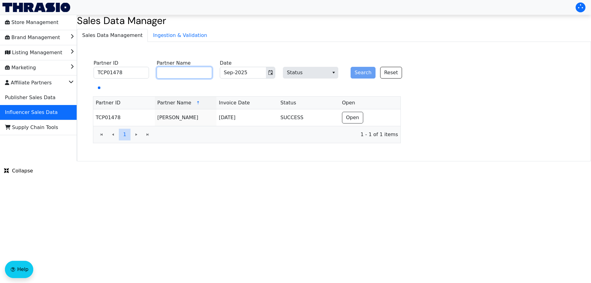
click at [178, 73] on input "Partner Name" at bounding box center [184, 73] width 55 height 12
paste input "[PERSON_NAME]"
type input "[PERSON_NAME]"
drag, startPoint x: 111, startPoint y: 73, endPoint x: 82, endPoint y: 73, distance: 28.9
click at [83, 73] on div "TCP01478 Partner ID [PERSON_NAME] Partner Name Sep-2025 Date Status Search Rese…" at bounding box center [247, 101] width 330 height 86
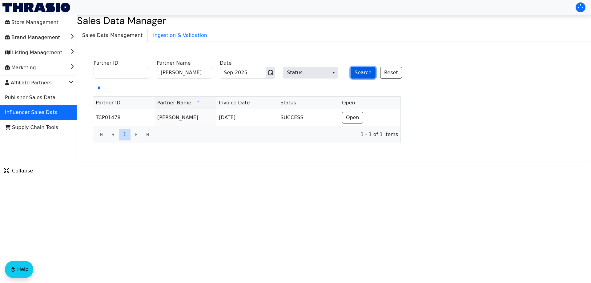
click at [356, 73] on button "Search" at bounding box center [362, 73] width 25 height 12
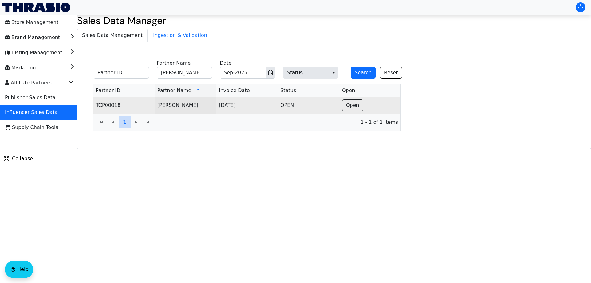
click at [366, 105] on td "Open" at bounding box center [369, 105] width 61 height 17
click at [360, 105] on button "Open" at bounding box center [352, 105] width 21 height 12
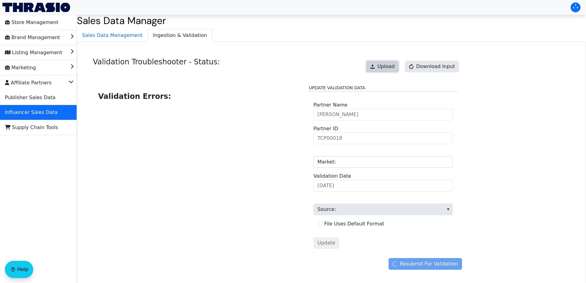
click at [391, 67] on span "Upload" at bounding box center [385, 66] width 17 height 7
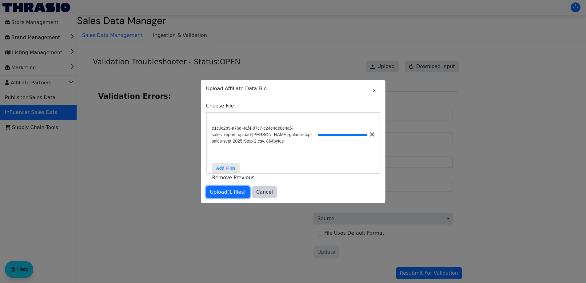
drag, startPoint x: 225, startPoint y: 197, endPoint x: 231, endPoint y: 196, distance: 5.9
click at [225, 196] on span "Upload (1 files)" at bounding box center [228, 191] width 36 height 7
click at [229, 193] on span "Upload (1 files)" at bounding box center [228, 191] width 36 height 7
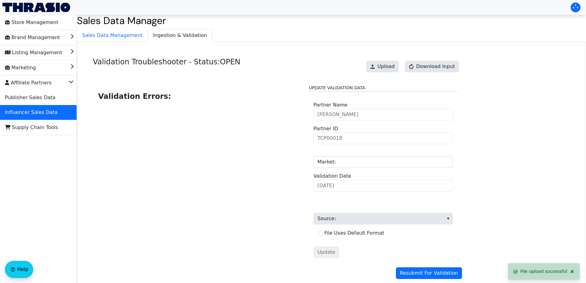
click at [421, 264] on div "Validation Errors: Update Validation Data [PERSON_NAME] Partner Name TCP00018 P…" at bounding box center [277, 173] width 369 height 187
click at [424, 271] on span "Resubmit For Validation" at bounding box center [429, 272] width 58 height 7
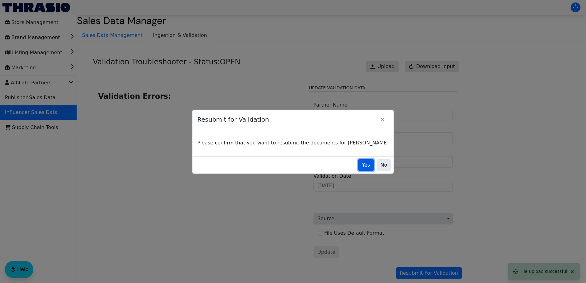
click at [362, 161] on span "Yes" at bounding box center [366, 164] width 8 height 7
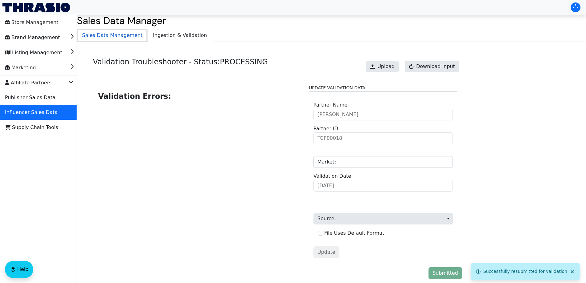
click at [117, 39] on span "Sales Data Management" at bounding box center [112, 35] width 70 height 12
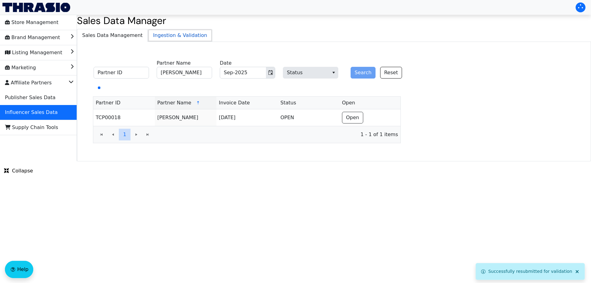
click at [171, 37] on span "Ingestion & Validation" at bounding box center [180, 35] width 64 height 12
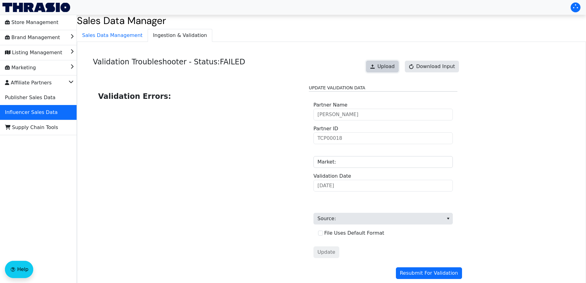
click at [384, 68] on span "Upload" at bounding box center [385, 66] width 17 height 7
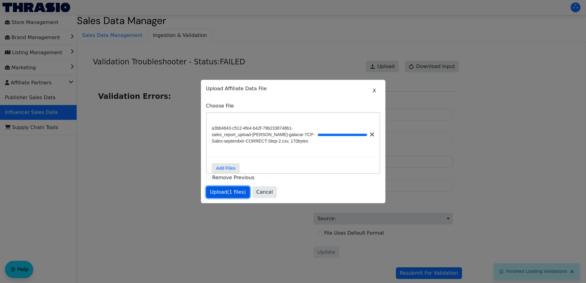
click at [232, 191] on span "Upload (1 files)" at bounding box center [228, 191] width 36 height 7
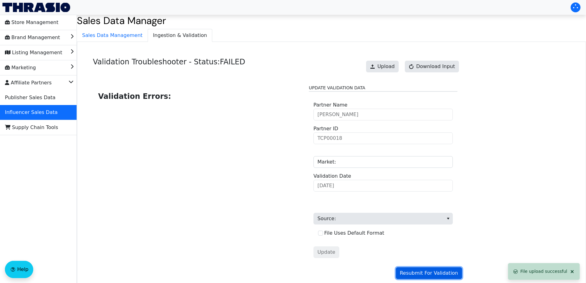
click at [432, 272] on span "Resubmit For Validation" at bounding box center [429, 272] width 58 height 7
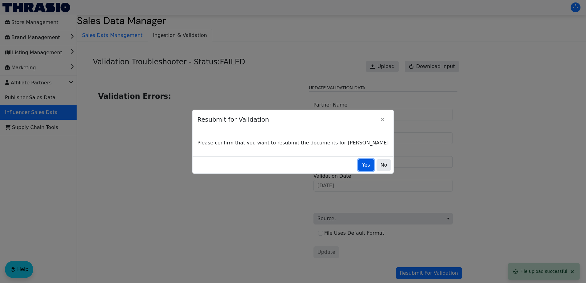
click at [362, 166] on span "Yes" at bounding box center [366, 164] width 8 height 7
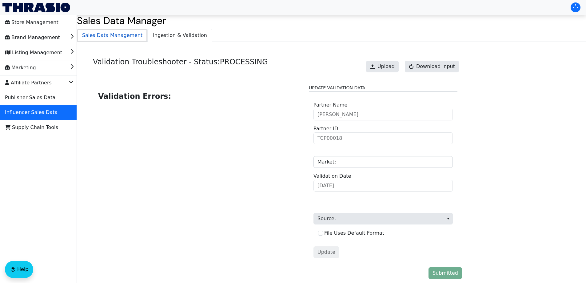
click at [131, 37] on span "Sales Data Management" at bounding box center [112, 35] width 70 height 12
click at [169, 38] on span "Ingestion & Validation" at bounding box center [180, 35] width 64 height 12
click at [123, 45] on div "Validation Troubleshooter - Status: FAILED Upload Download Input Validation Err…" at bounding box center [331, 169] width 509 height 255
click at [118, 38] on span "Sales Data Management" at bounding box center [112, 35] width 70 height 12
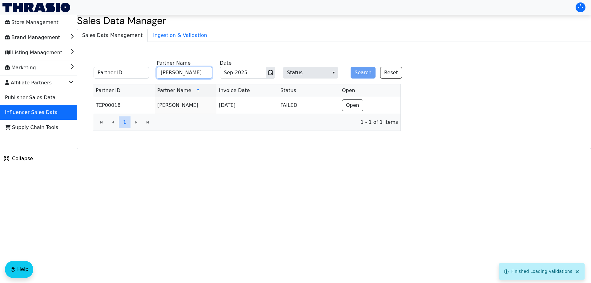
click at [186, 76] on input "[PERSON_NAME]" at bounding box center [184, 73] width 55 height 12
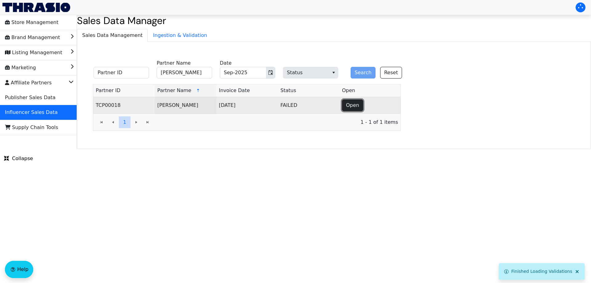
click at [348, 103] on span "Open" at bounding box center [352, 104] width 13 height 7
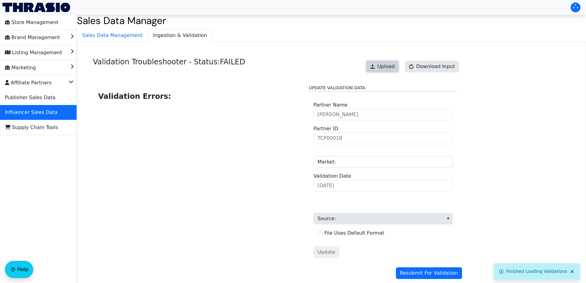
click at [386, 61] on button "Upload" at bounding box center [382, 67] width 33 height 12
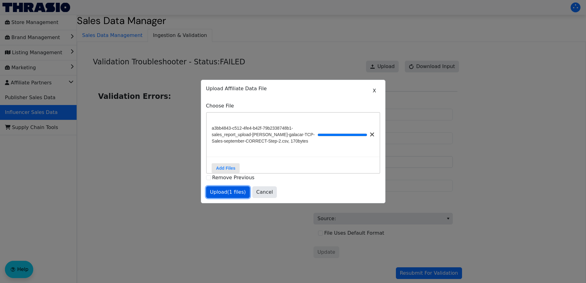
click at [228, 193] on span "Upload (1 files)" at bounding box center [228, 191] width 36 height 7
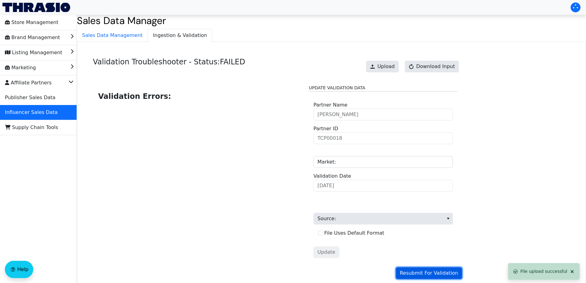
click at [422, 271] on span "Resubmit For Validation" at bounding box center [429, 272] width 58 height 7
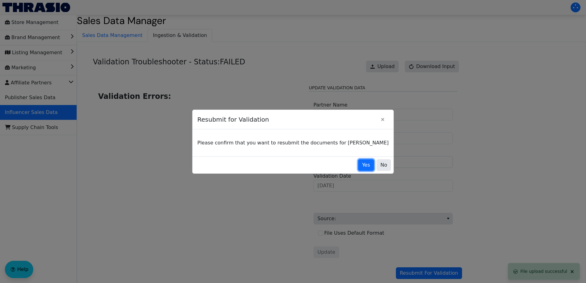
click at [358, 166] on button "Yes" at bounding box center [366, 165] width 16 height 12
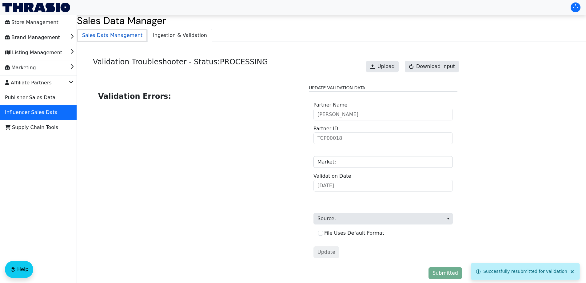
click at [126, 34] on span "Sales Data Management" at bounding box center [112, 35] width 70 height 12
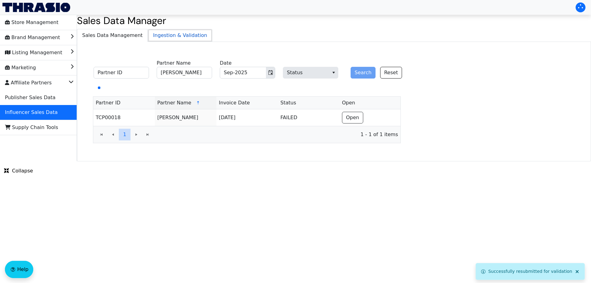
click at [161, 34] on span "Ingestion & Validation" at bounding box center [180, 35] width 64 height 12
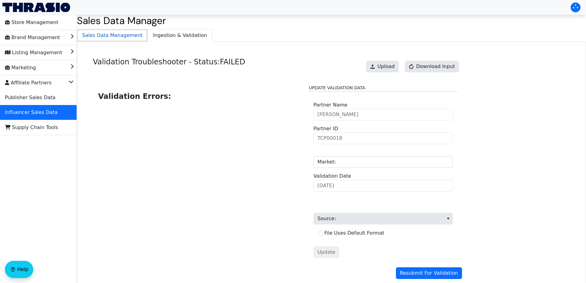
click at [111, 35] on span "Sales Data Management" at bounding box center [112, 35] width 70 height 12
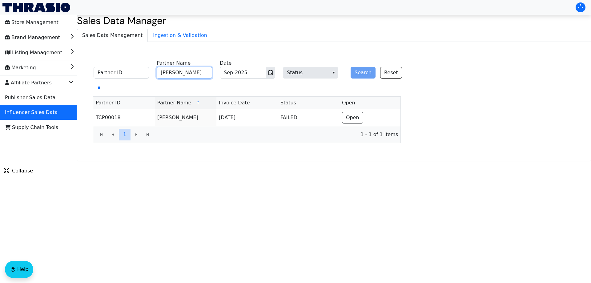
drag, startPoint x: 171, startPoint y: 72, endPoint x: 189, endPoint y: 72, distance: 17.2
click at [172, 72] on input "[PERSON_NAME]" at bounding box center [184, 73] width 55 height 12
paste input "[PERSON_NAME]"
type input "[PERSON_NAME]"
click at [361, 73] on button "Search" at bounding box center [362, 73] width 25 height 12
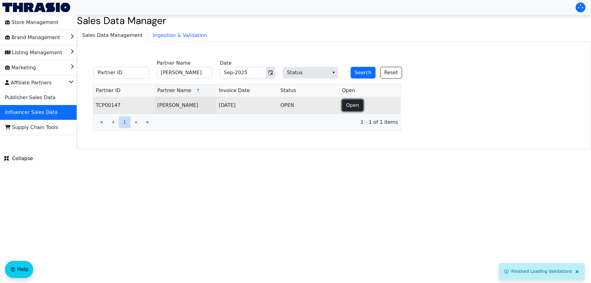
click at [352, 109] on span "Open" at bounding box center [352, 104] width 13 height 7
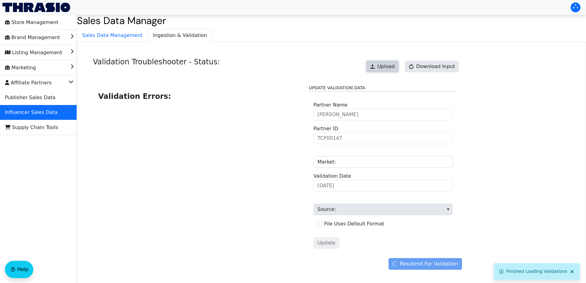
click at [381, 65] on button "Upload" at bounding box center [382, 67] width 33 height 12
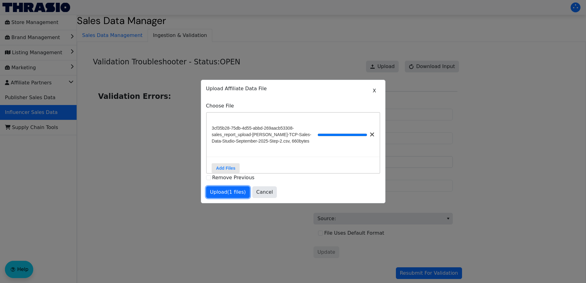
drag, startPoint x: 225, startPoint y: 196, endPoint x: 295, endPoint y: 201, distance: 69.7
click at [225, 196] on span "Upload (1 files)" at bounding box center [228, 191] width 36 height 7
click at [419, 270] on span "Resubmit For Validation" at bounding box center [429, 272] width 58 height 7
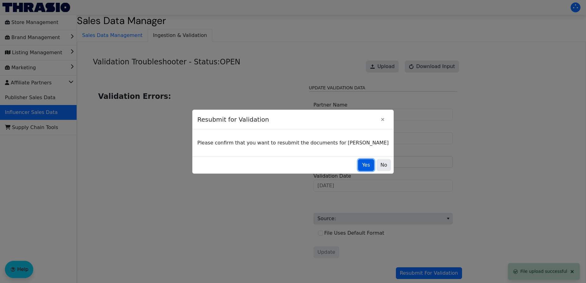
click at [362, 166] on span "Yes" at bounding box center [366, 164] width 8 height 7
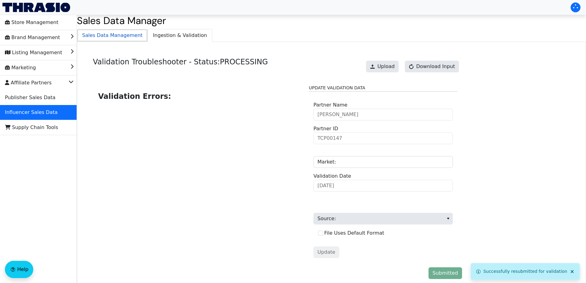
click at [112, 37] on span "Sales Data Management" at bounding box center [112, 35] width 70 height 12
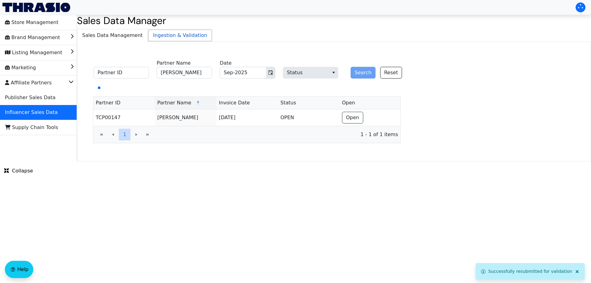
click at [158, 35] on span "Ingestion & Validation" at bounding box center [180, 35] width 64 height 12
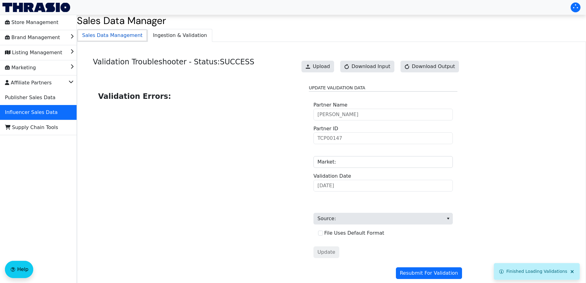
click at [102, 29] on li "Sales Data Management" at bounding box center [112, 35] width 71 height 13
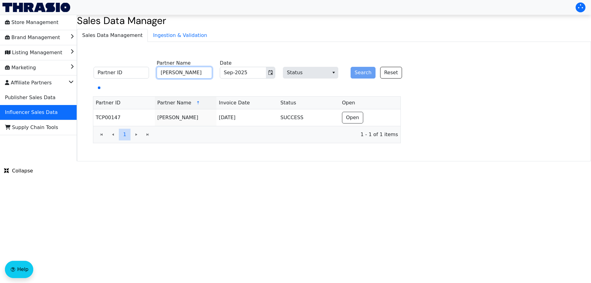
click at [170, 74] on input "[PERSON_NAME]" at bounding box center [184, 73] width 55 height 12
paste input "[PERSON_NAME]"
type input "[PERSON_NAME]"
click at [356, 73] on button "Search" at bounding box center [362, 73] width 25 height 12
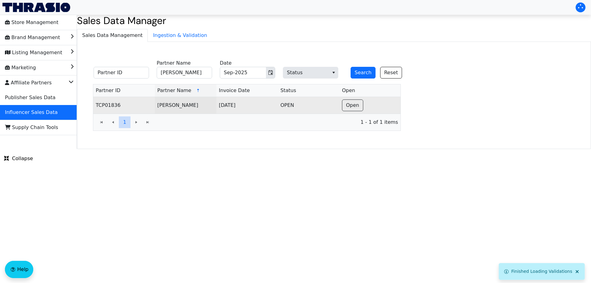
click at [363, 106] on td "Open" at bounding box center [369, 105] width 61 height 17
click at [352, 103] on span "Open" at bounding box center [352, 104] width 13 height 7
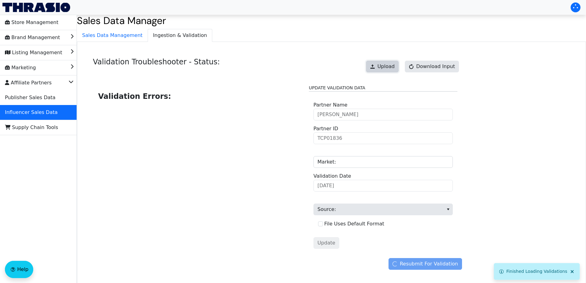
click at [387, 62] on button "Upload" at bounding box center [382, 67] width 33 height 12
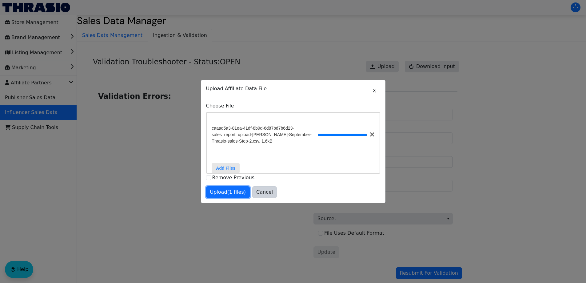
drag, startPoint x: 219, startPoint y: 195, endPoint x: 233, endPoint y: 195, distance: 13.2
click at [219, 195] on span "Upload (1 files)" at bounding box center [228, 191] width 36 height 7
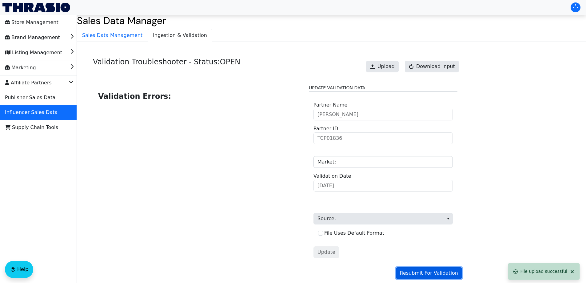
click at [423, 271] on span "Resubmit For Validation" at bounding box center [429, 272] width 58 height 7
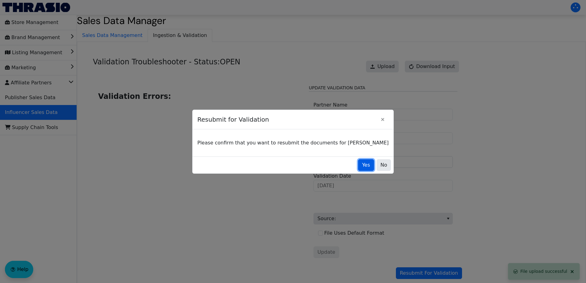
click at [362, 163] on span "Yes" at bounding box center [366, 164] width 8 height 7
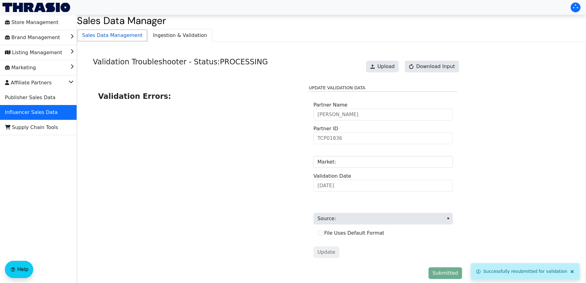
click at [119, 35] on span "Sales Data Management" at bounding box center [112, 35] width 70 height 12
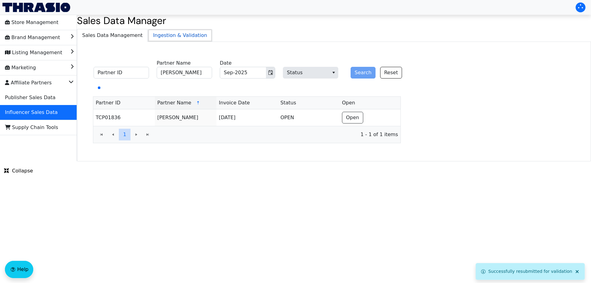
click at [180, 33] on span "Ingestion & Validation" at bounding box center [180, 35] width 64 height 12
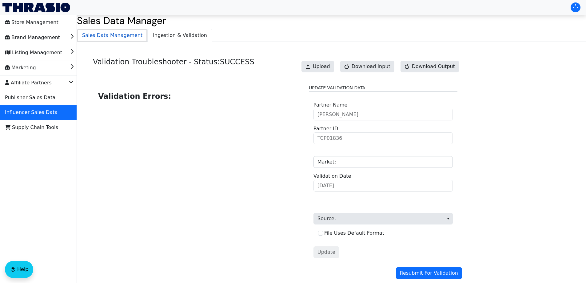
click at [133, 36] on span "Sales Data Management" at bounding box center [112, 35] width 70 height 12
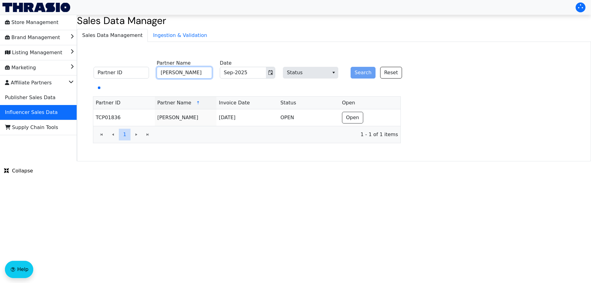
click at [178, 72] on input "[PERSON_NAME]" at bounding box center [184, 73] width 55 height 12
paste input "[PERSON_NAME]"
type input "[PERSON_NAME]"
click at [359, 72] on button "Search" at bounding box center [362, 73] width 25 height 12
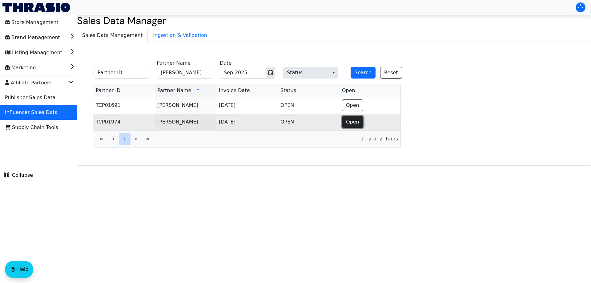
click at [351, 122] on span "Open" at bounding box center [352, 121] width 13 height 7
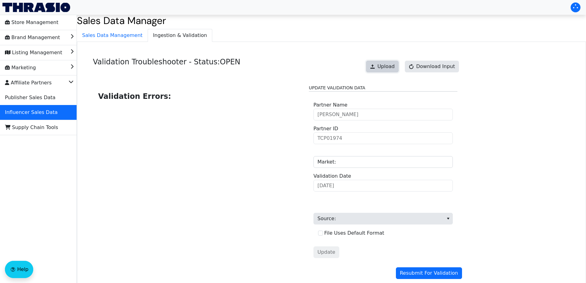
click at [386, 67] on span "Upload" at bounding box center [385, 66] width 17 height 7
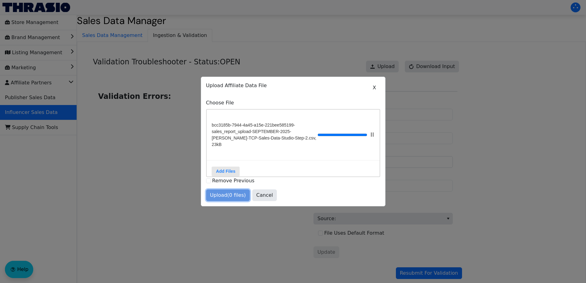
click at [219, 194] on span "Upload (0 files)" at bounding box center [228, 194] width 36 height 7
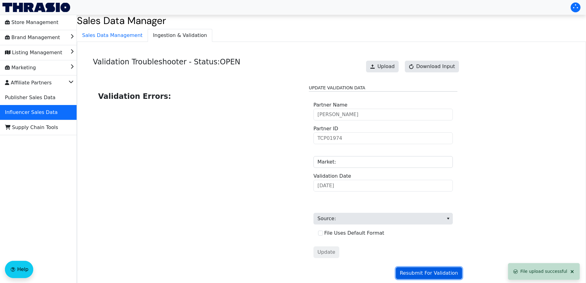
click at [432, 273] on span "Resubmit For Validation" at bounding box center [429, 272] width 58 height 7
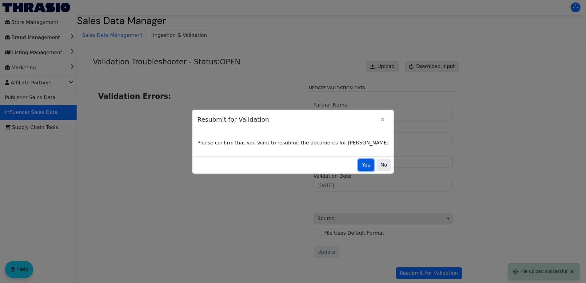
click at [362, 162] on span "Yes" at bounding box center [366, 164] width 8 height 7
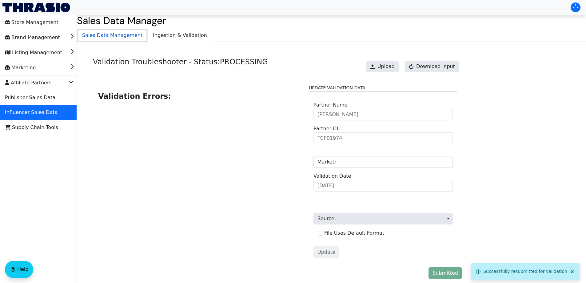
click at [120, 36] on span "Sales Data Management" at bounding box center [112, 35] width 70 height 12
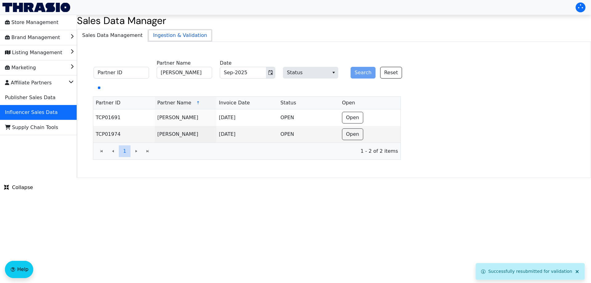
click at [152, 34] on span "Ingestion & Validation" at bounding box center [180, 35] width 64 height 12
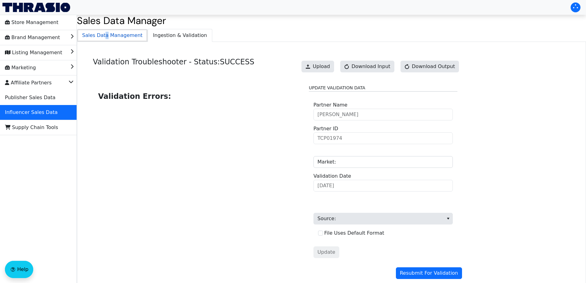
click at [103, 39] on span "Sales Data Management" at bounding box center [112, 35] width 70 height 12
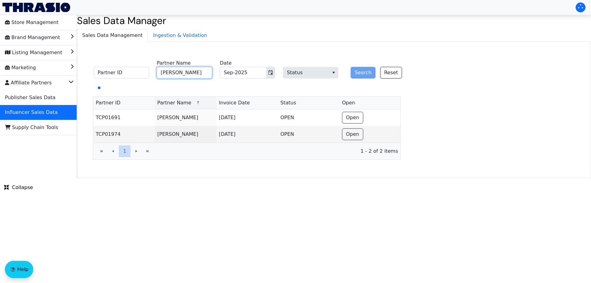
click at [185, 75] on input "[PERSON_NAME]" at bounding box center [184, 73] width 55 height 12
paste input "[PERSON_NAME]"
type input "[PERSON_NAME]"
click at [359, 77] on button "Search" at bounding box center [362, 73] width 25 height 12
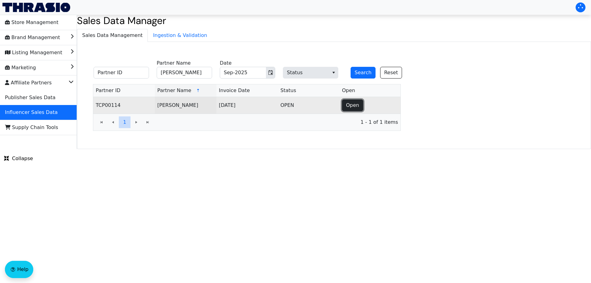
click at [349, 106] on span "Open" at bounding box center [352, 104] width 13 height 7
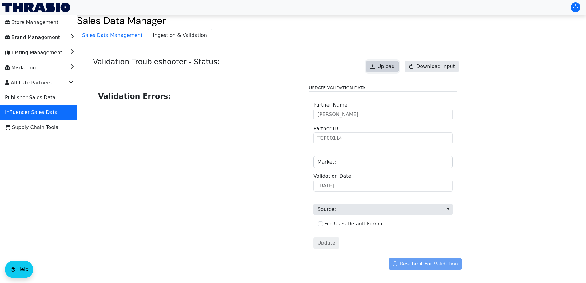
click at [384, 66] on span "Upload" at bounding box center [385, 66] width 17 height 7
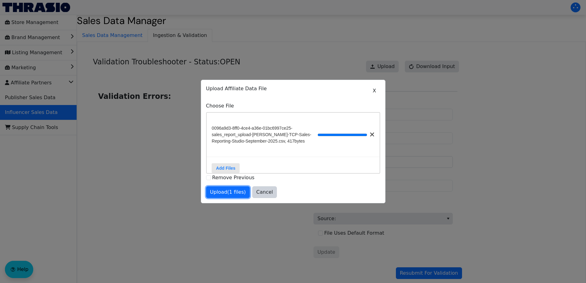
click at [229, 195] on span "Upload (1 files)" at bounding box center [228, 191] width 36 height 7
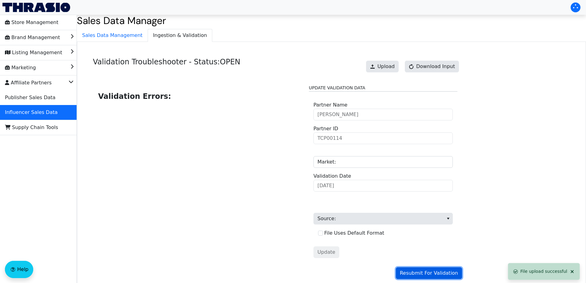
click at [416, 272] on span "Resubmit For Validation" at bounding box center [429, 272] width 58 height 7
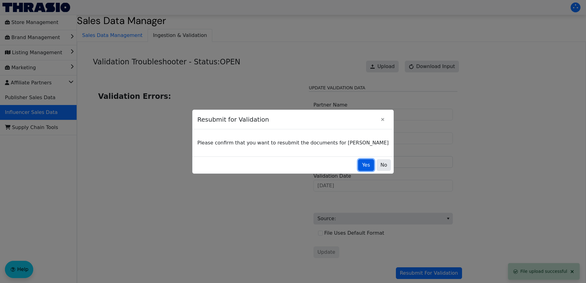
click at [362, 163] on span "Yes" at bounding box center [366, 164] width 8 height 7
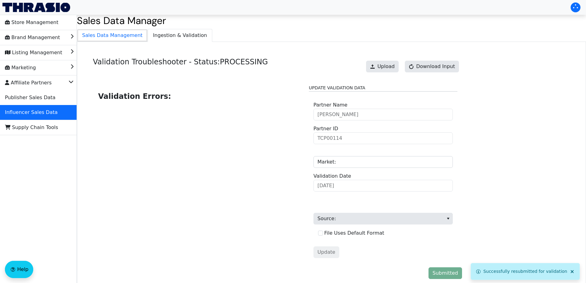
drag, startPoint x: 113, startPoint y: 36, endPoint x: 147, endPoint y: 37, distance: 33.8
click at [113, 36] on span "Sales Data Management" at bounding box center [112, 35] width 70 height 12
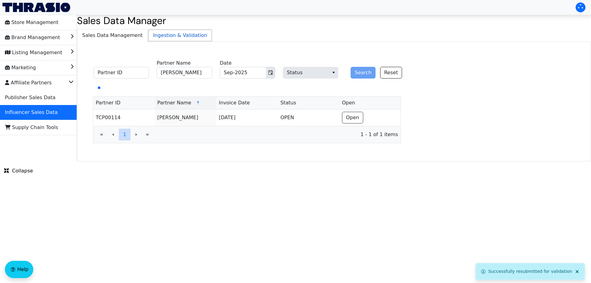
click at [166, 36] on span "Ingestion & Validation" at bounding box center [180, 35] width 64 height 12
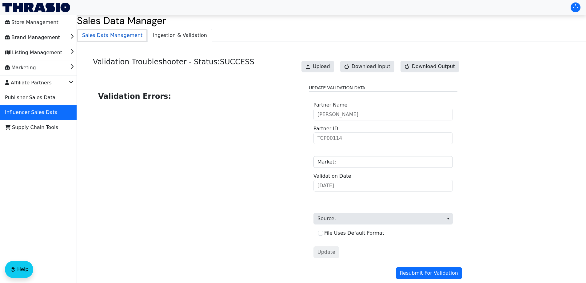
click at [105, 32] on span "Sales Data Management" at bounding box center [112, 35] width 70 height 12
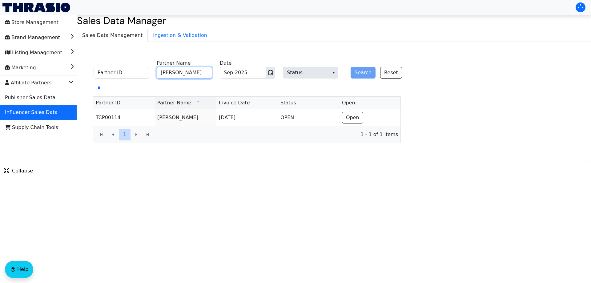
click at [195, 72] on input "[PERSON_NAME]" at bounding box center [184, 73] width 55 height 12
paste input "[PERSON_NAME]"
type input "[PERSON_NAME]"
click at [358, 76] on button "Search" at bounding box center [362, 73] width 25 height 12
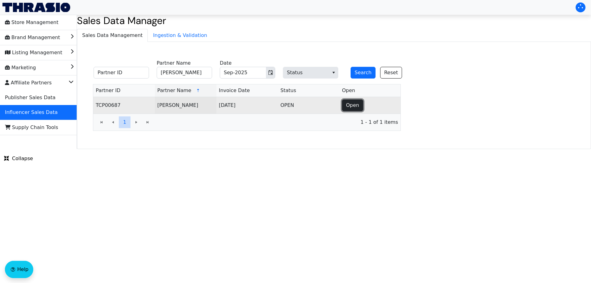
click at [354, 108] on span "Open" at bounding box center [352, 104] width 13 height 7
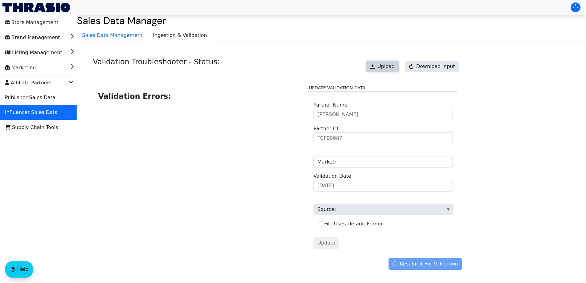
click at [393, 66] on span "Upload" at bounding box center [385, 66] width 17 height 7
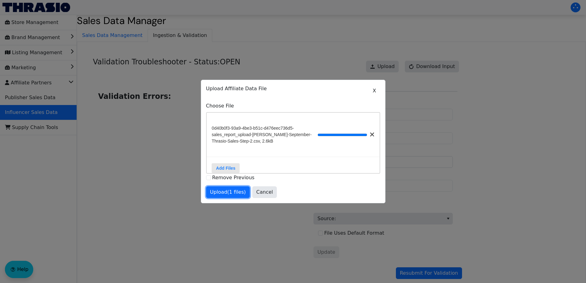
click at [221, 191] on span "Upload (1 files)" at bounding box center [228, 191] width 36 height 7
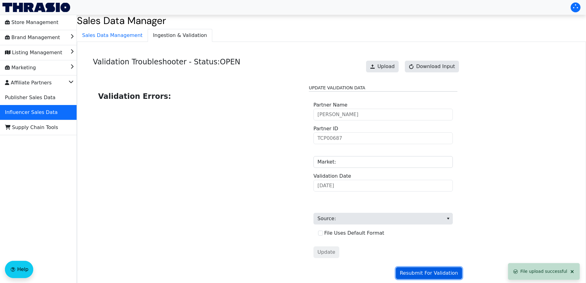
click at [428, 269] on button "Resubmit For Validation" at bounding box center [429, 273] width 66 height 12
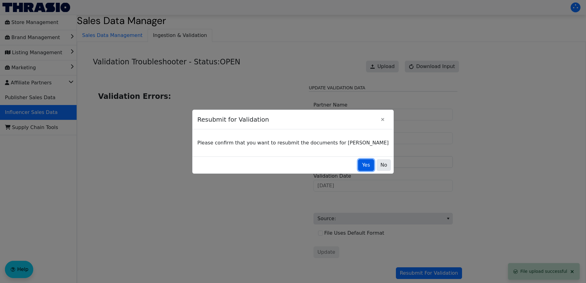
click at [358, 169] on button "Yes" at bounding box center [366, 165] width 16 height 12
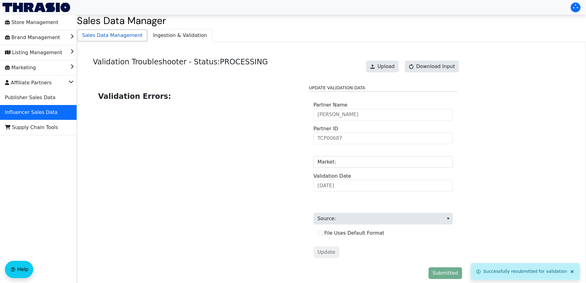
click at [118, 36] on span "Sales Data Management" at bounding box center [112, 35] width 70 height 12
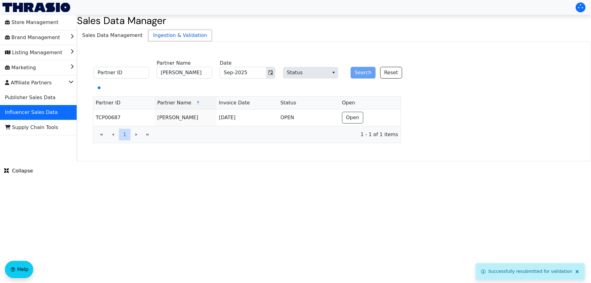
click at [157, 34] on span "Ingestion & Validation" at bounding box center [180, 35] width 64 height 12
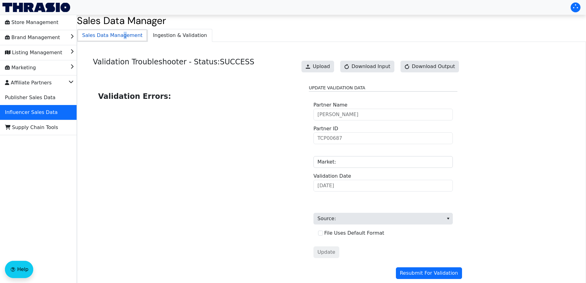
click at [118, 33] on span "Sales Data Management" at bounding box center [112, 35] width 70 height 12
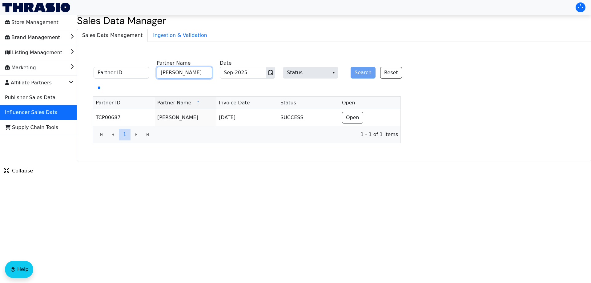
click at [196, 77] on input "[PERSON_NAME]" at bounding box center [184, 73] width 55 height 12
paste input "[PERSON_NAME]"
type input "[PERSON_NAME]"
click at [366, 70] on button "Search" at bounding box center [362, 73] width 25 height 12
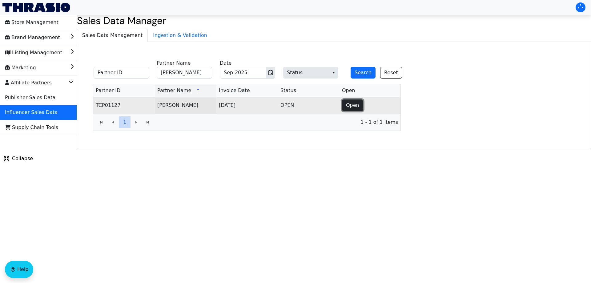
click at [360, 105] on button "Open" at bounding box center [352, 105] width 21 height 12
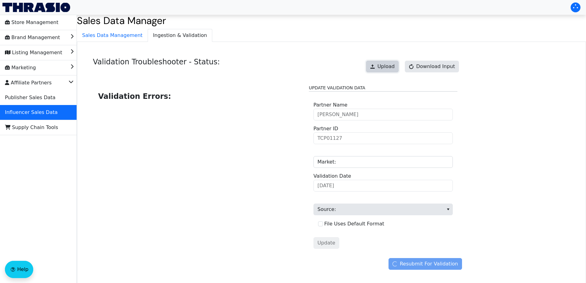
click at [394, 66] on span "Upload" at bounding box center [385, 66] width 17 height 7
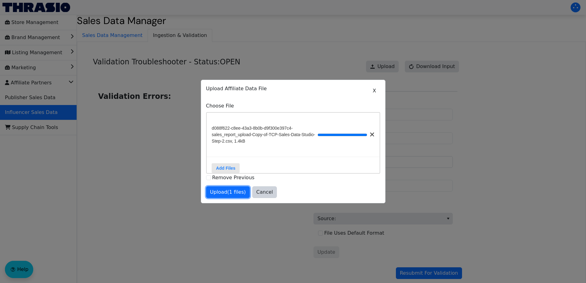
drag, startPoint x: 219, startPoint y: 197, endPoint x: 229, endPoint y: 197, distance: 10.8
click at [219, 196] on span "Upload (1 files)" at bounding box center [228, 191] width 36 height 7
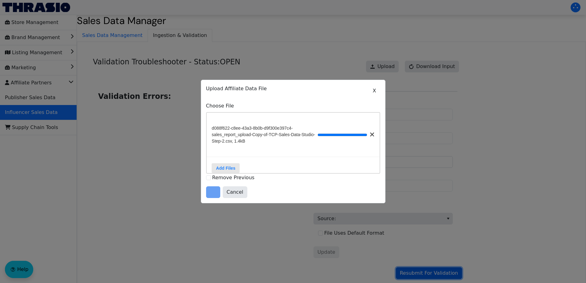
click at [434, 274] on span "Resubmit For Validation" at bounding box center [429, 272] width 58 height 7
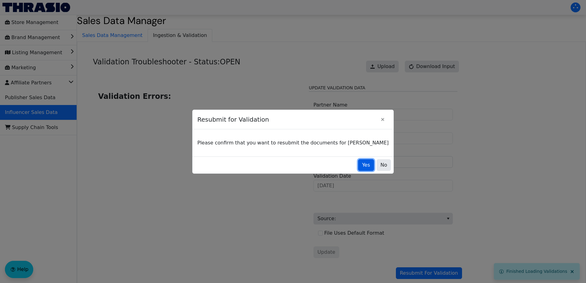
click at [362, 163] on span "Yes" at bounding box center [366, 164] width 8 height 7
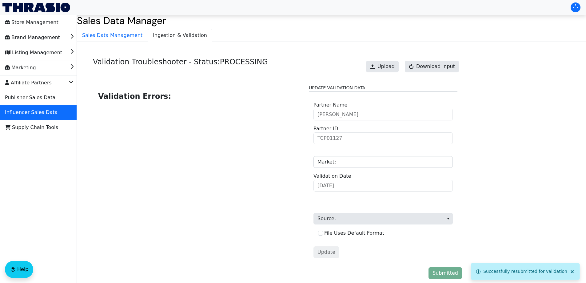
click at [129, 42] on div "Validation Troubleshooter - Status: PROCESSING Upload Download Input Validation…" at bounding box center [331, 169] width 509 height 255
click at [158, 38] on span "Ingestion & Validation" at bounding box center [180, 35] width 64 height 12
click at [130, 38] on span "Sales Data Management" at bounding box center [112, 35] width 70 height 12
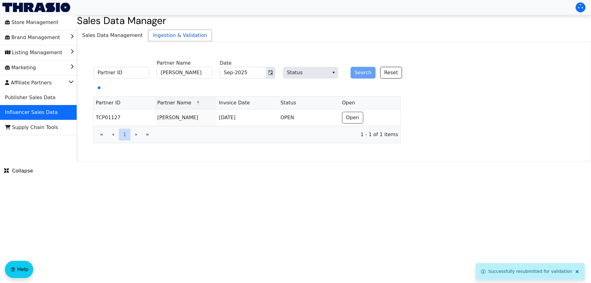
drag, startPoint x: 167, startPoint y: 36, endPoint x: 206, endPoint y: 39, distance: 39.5
click at [167, 36] on span "Ingestion & Validation" at bounding box center [180, 35] width 64 height 12
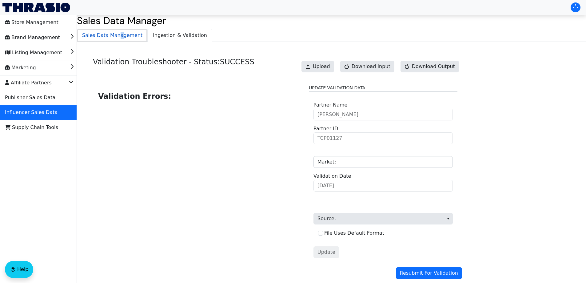
click at [116, 32] on span "Sales Data Management" at bounding box center [112, 35] width 70 height 12
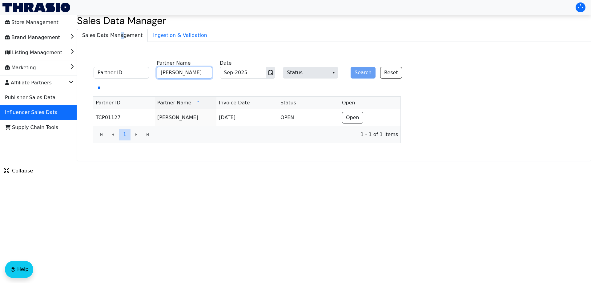
click at [178, 73] on input "[PERSON_NAME]" at bounding box center [184, 73] width 55 height 12
paste input "[PERSON_NAME]"
type input "[PERSON_NAME]"
click at [364, 72] on button "Search" at bounding box center [362, 73] width 25 height 12
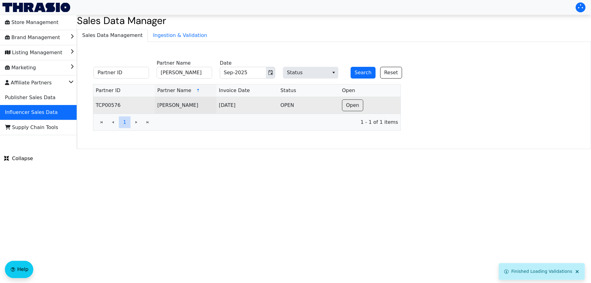
click at [360, 97] on td "Open" at bounding box center [369, 105] width 61 height 17
click at [354, 105] on span "Open" at bounding box center [352, 104] width 13 height 7
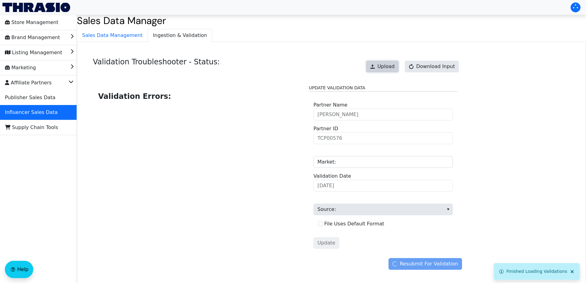
click at [388, 66] on span "Upload" at bounding box center [385, 66] width 17 height 7
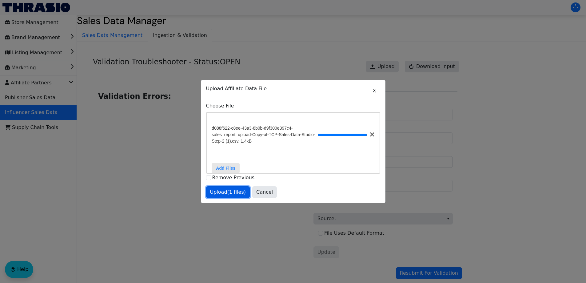
click at [233, 195] on span "Upload (1 files)" at bounding box center [228, 191] width 36 height 7
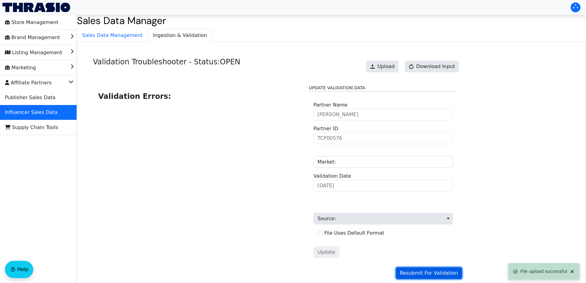
click at [414, 272] on span "Resubmit For Validation" at bounding box center [429, 272] width 58 height 7
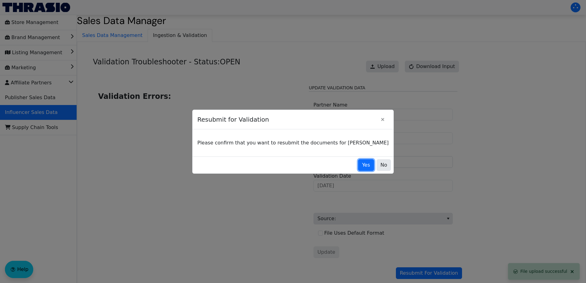
drag, startPoint x: 352, startPoint y: 165, endPoint x: 346, endPoint y: 160, distance: 8.7
click at [362, 165] on span "Yes" at bounding box center [366, 164] width 8 height 7
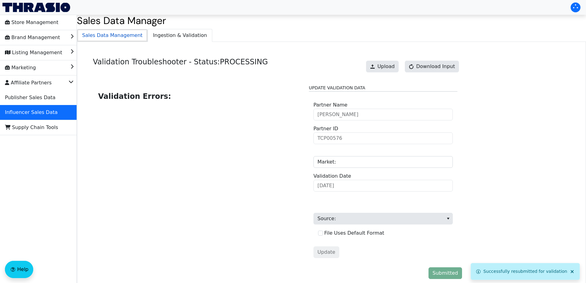
click at [109, 35] on span "Sales Data Management" at bounding box center [112, 35] width 70 height 12
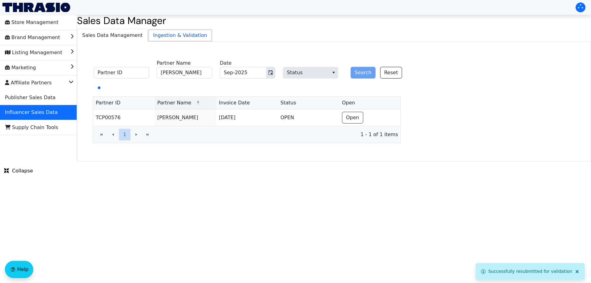
drag, startPoint x: 161, startPoint y: 32, endPoint x: 169, endPoint y: 37, distance: 9.8
click at [161, 32] on span "Ingestion & Validation" at bounding box center [180, 35] width 64 height 12
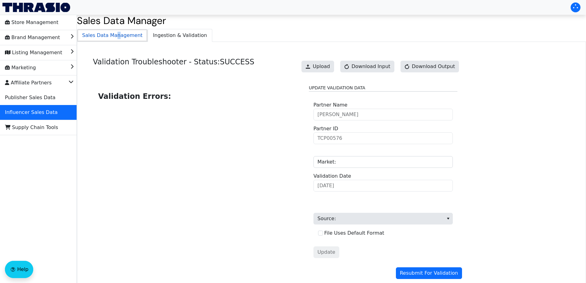
drag, startPoint x: 114, startPoint y: 31, endPoint x: 112, endPoint y: 38, distance: 7.8
click at [113, 32] on span "Sales Data Management" at bounding box center [112, 35] width 70 height 12
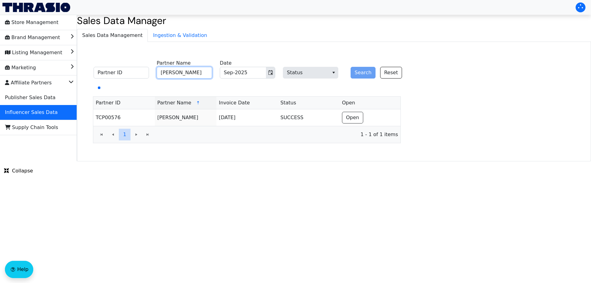
drag, startPoint x: 172, startPoint y: 73, endPoint x: 195, endPoint y: 74, distance: 23.1
click at [172, 73] on input "[PERSON_NAME]" at bounding box center [184, 73] width 55 height 12
paste input "[PERSON_NAME]"
type input "[PERSON_NAME]"
drag, startPoint x: 359, startPoint y: 74, endPoint x: 340, endPoint y: 57, distance: 25.7
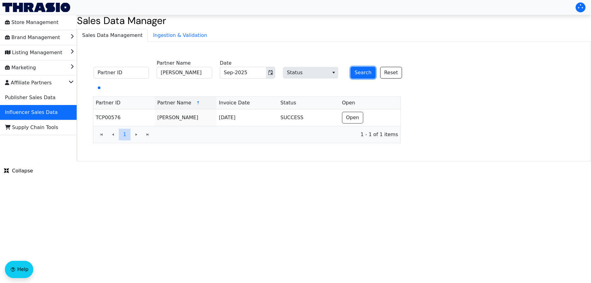
click at [359, 74] on button "Search" at bounding box center [362, 73] width 25 height 12
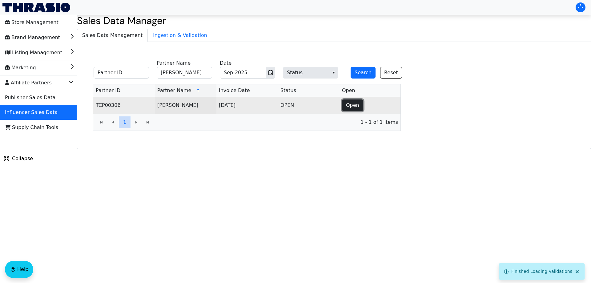
click at [350, 107] on span "Open" at bounding box center [352, 104] width 13 height 7
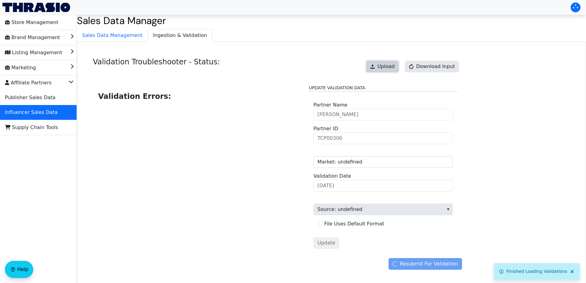
click at [387, 62] on button "Upload" at bounding box center [382, 67] width 33 height 12
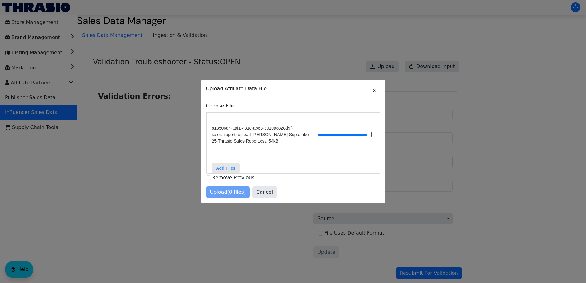
click at [223, 196] on div "Upload (0 files) Cancel" at bounding box center [293, 192] width 174 height 12
click at [223, 196] on span "Upload (1 files)" at bounding box center [228, 191] width 36 height 7
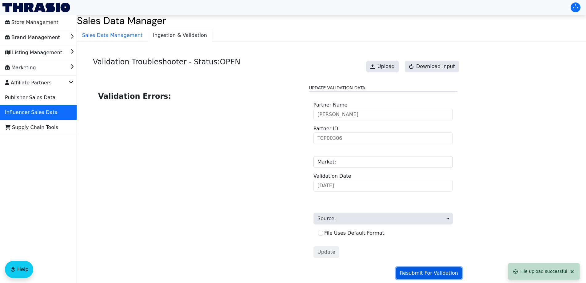
click at [425, 274] on span "Resubmit For Validation" at bounding box center [429, 272] width 58 height 7
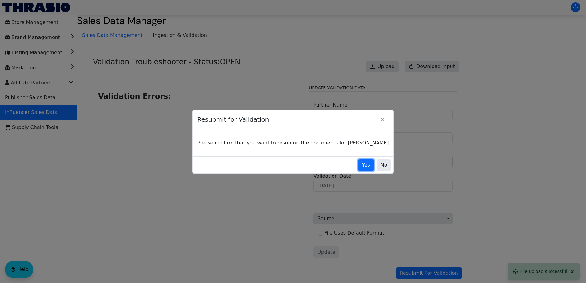
click at [358, 168] on button "Yes" at bounding box center [366, 165] width 16 height 12
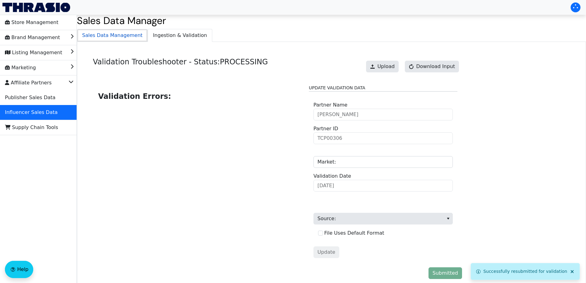
click at [121, 38] on span "Sales Data Management" at bounding box center [112, 35] width 70 height 12
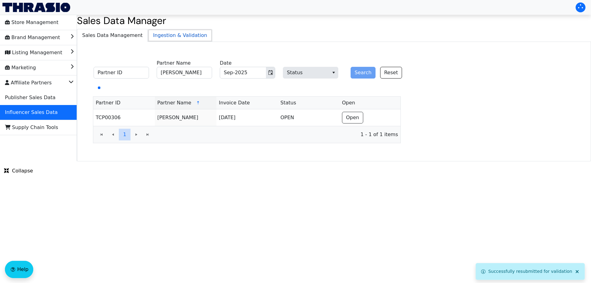
click at [154, 37] on span "Ingestion & Validation" at bounding box center [180, 35] width 64 height 12
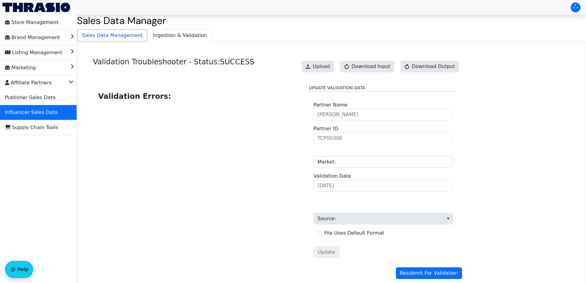
click at [119, 38] on span "Sales Data Management" at bounding box center [112, 35] width 70 height 12
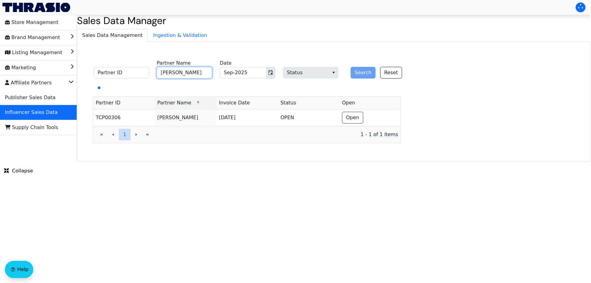
click at [183, 74] on input "[PERSON_NAME]" at bounding box center [184, 73] width 55 height 12
paste input "[PERSON_NAME]"
type input "[PERSON_NAME]"
click at [359, 73] on button "Search" at bounding box center [362, 73] width 25 height 12
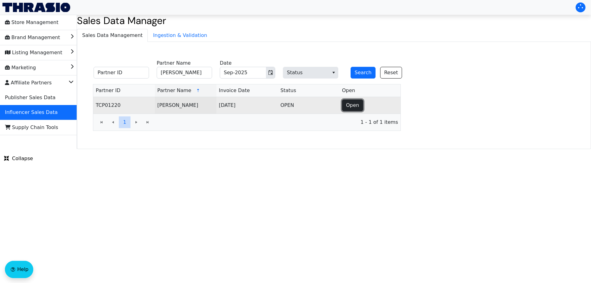
click at [353, 106] on span "Open" at bounding box center [352, 104] width 13 height 7
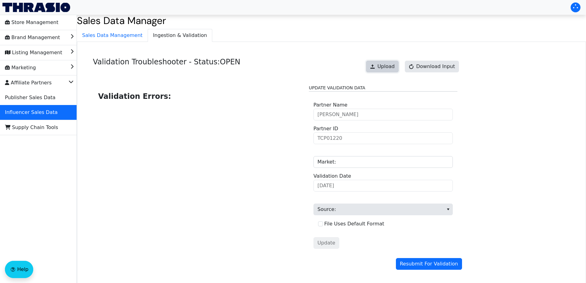
click at [394, 69] on span "Upload" at bounding box center [385, 66] width 17 height 7
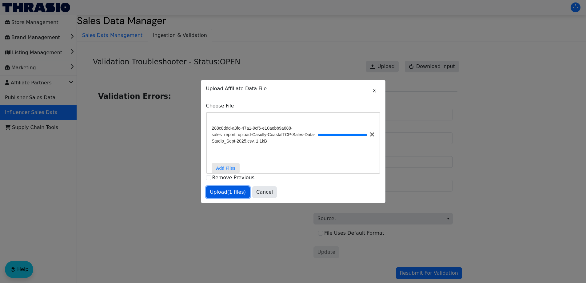
click at [229, 195] on span "Upload (1 files)" at bounding box center [228, 191] width 36 height 7
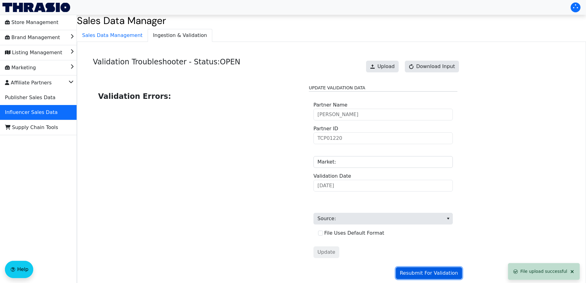
click at [430, 270] on span "Resubmit For Validation" at bounding box center [429, 272] width 58 height 7
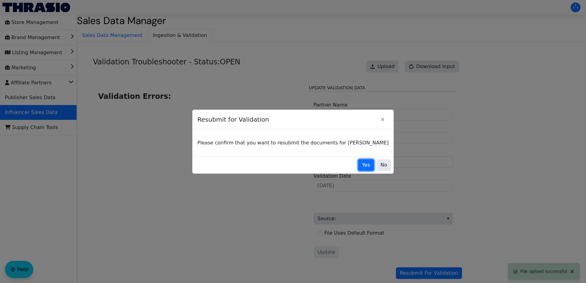
click at [362, 165] on span "Yes" at bounding box center [366, 164] width 8 height 7
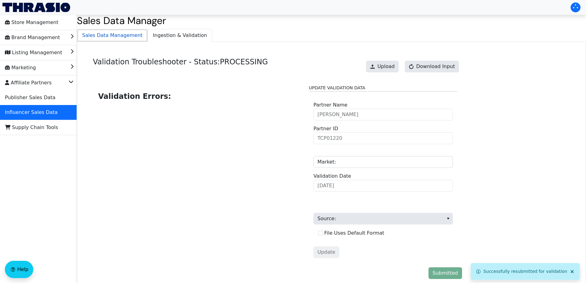
click at [128, 40] on span "Sales Data Management" at bounding box center [112, 35] width 70 height 12
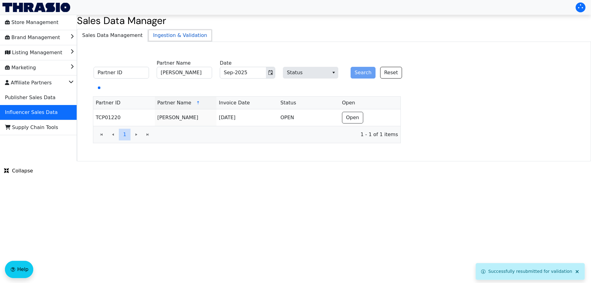
click at [157, 35] on span "Ingestion & Validation" at bounding box center [180, 35] width 64 height 12
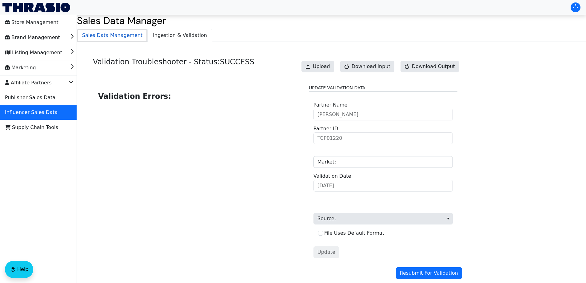
click at [120, 33] on span "Sales Data Management" at bounding box center [112, 35] width 70 height 12
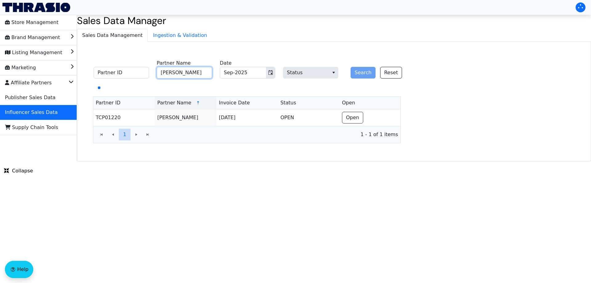
drag, startPoint x: 182, startPoint y: 67, endPoint x: 231, endPoint y: 71, distance: 49.4
click at [182, 67] on input "[PERSON_NAME]" at bounding box center [184, 73] width 55 height 12
paste input "[PERSON_NAME]"
type input "[PERSON_NAME]"
click at [354, 71] on button "Search" at bounding box center [362, 73] width 25 height 12
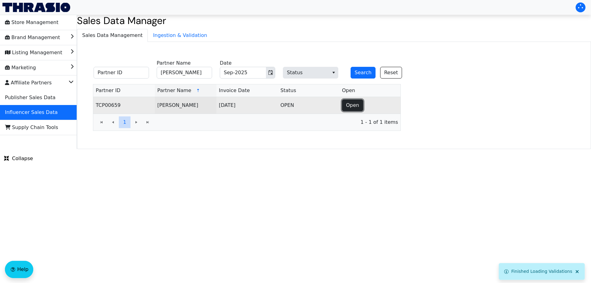
click at [352, 103] on span "Open" at bounding box center [352, 104] width 13 height 7
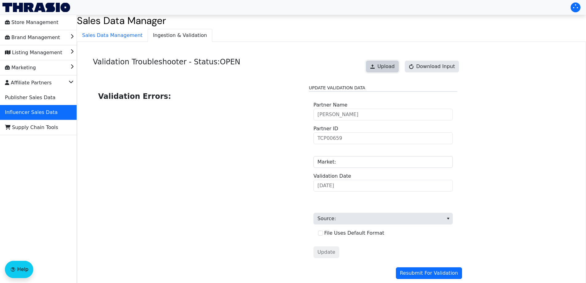
click at [384, 67] on span "Upload" at bounding box center [385, 66] width 17 height 7
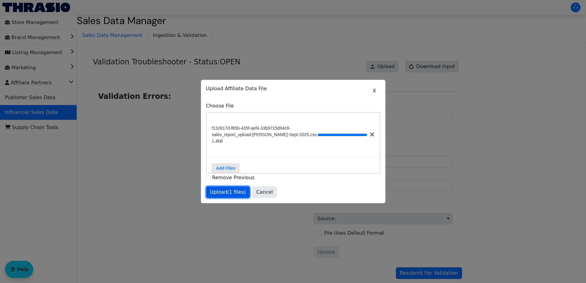
click at [236, 192] on span "Upload (1 files)" at bounding box center [228, 191] width 36 height 7
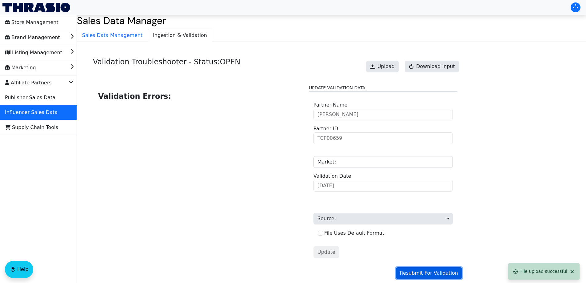
click at [432, 273] on span "Resubmit For Validation" at bounding box center [429, 272] width 58 height 7
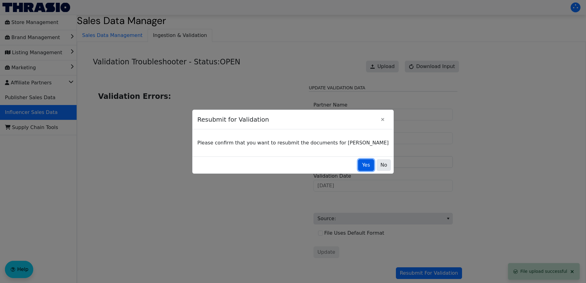
click at [362, 165] on span "Yes" at bounding box center [366, 164] width 8 height 7
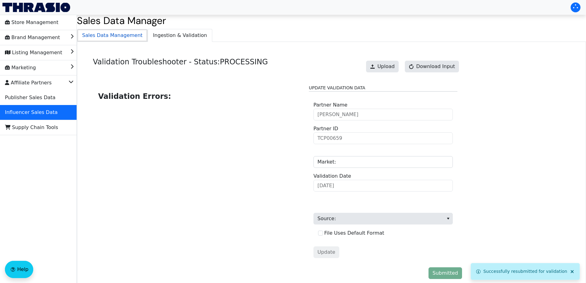
click at [125, 31] on span "Sales Data Management" at bounding box center [112, 35] width 70 height 12
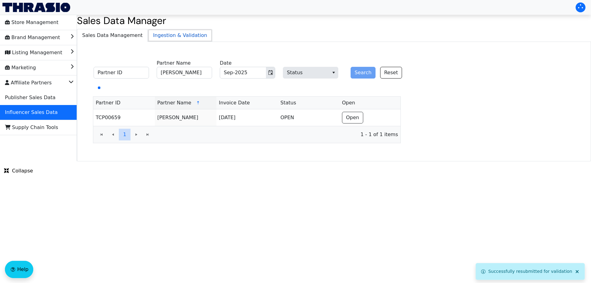
click at [152, 34] on span "Ingestion & Validation" at bounding box center [180, 35] width 64 height 12
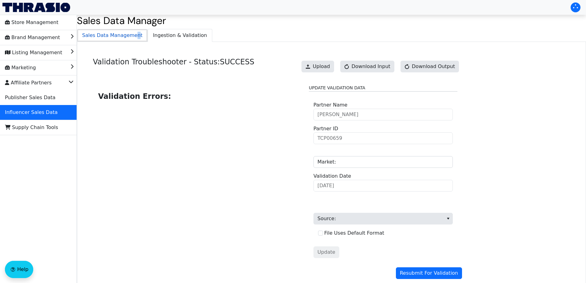
click at [131, 36] on span "Sales Data Management" at bounding box center [112, 35] width 70 height 12
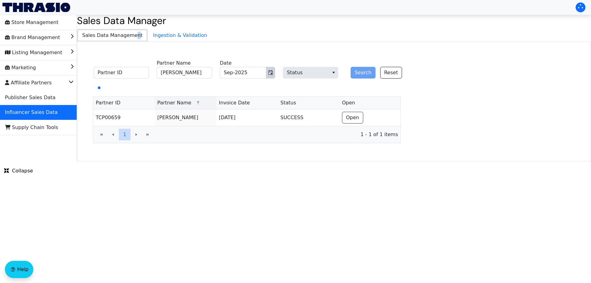
click at [268, 72] on button "Toggle calendar" at bounding box center [270, 72] width 9 height 11
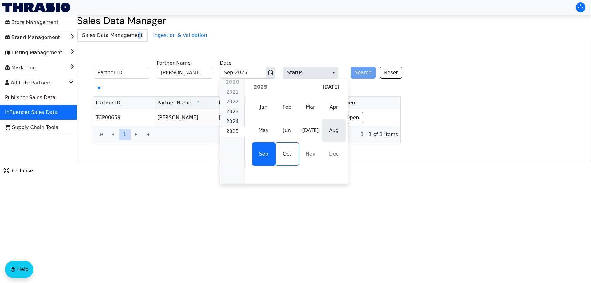
click at [329, 133] on span "Aug" at bounding box center [333, 130] width 23 height 23
type input "Aug-2025"
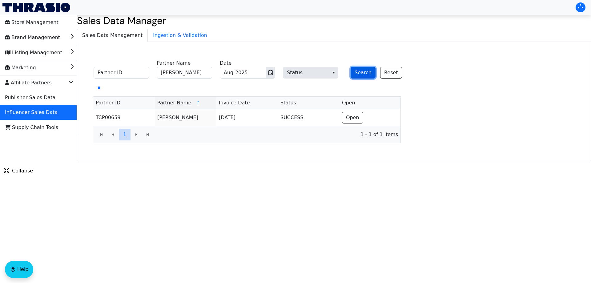
click at [363, 73] on button "Search" at bounding box center [362, 73] width 25 height 12
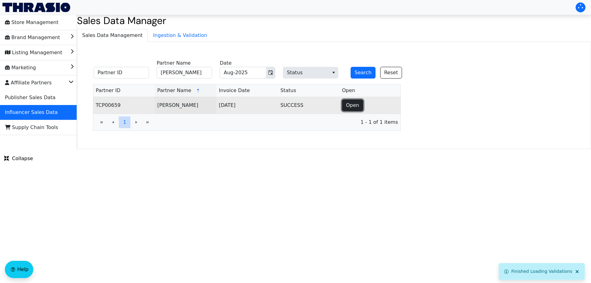
click at [352, 103] on span "Open" at bounding box center [352, 104] width 13 height 7
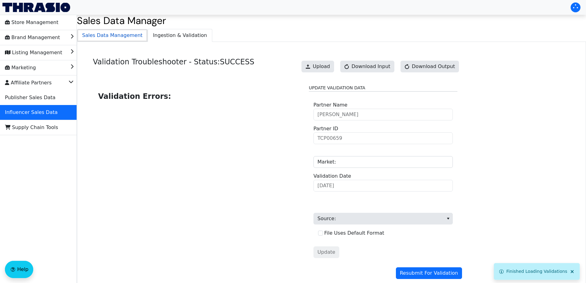
click at [129, 38] on span "Sales Data Management" at bounding box center [112, 35] width 70 height 12
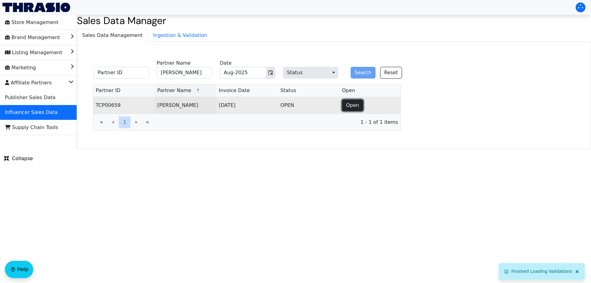
click at [356, 101] on button "Open" at bounding box center [352, 105] width 21 height 12
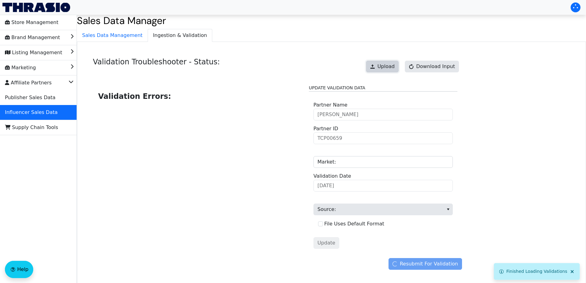
click at [386, 67] on span "Upload" at bounding box center [385, 66] width 17 height 7
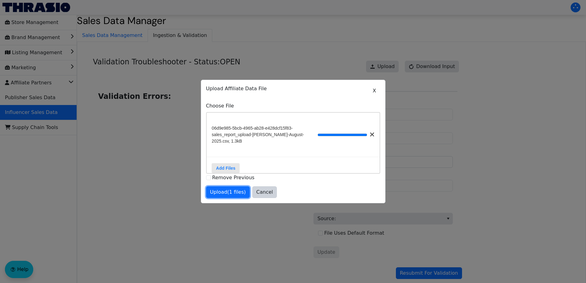
click at [231, 194] on span "Upload (1 files)" at bounding box center [228, 191] width 36 height 7
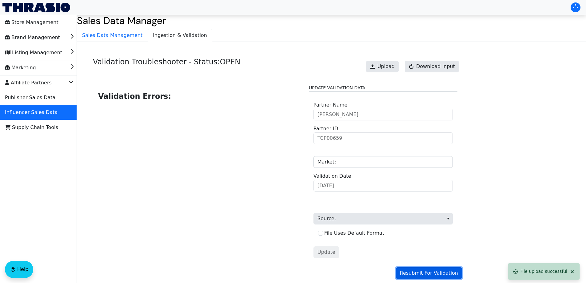
click at [415, 272] on span "Resubmit For Validation" at bounding box center [429, 272] width 58 height 7
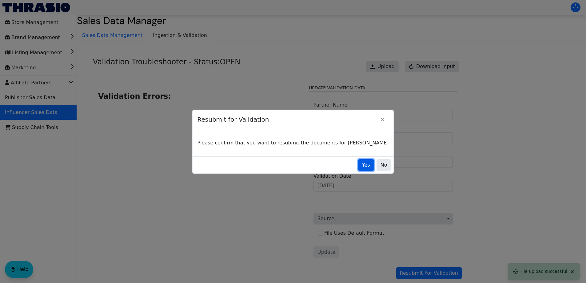
click at [362, 166] on span "Yes" at bounding box center [366, 164] width 8 height 7
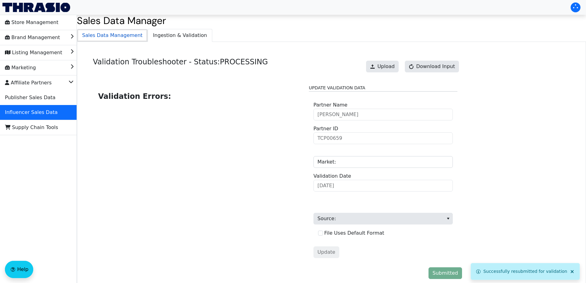
click at [105, 36] on span "Sales Data Management" at bounding box center [112, 35] width 70 height 12
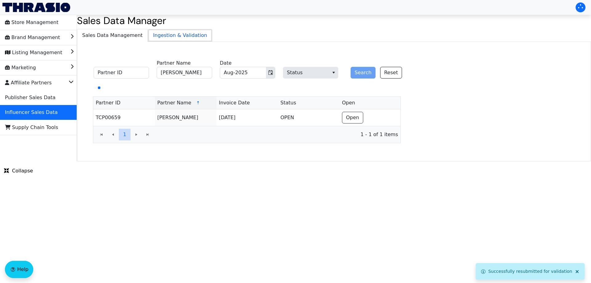
click at [171, 34] on span "Ingestion & Validation" at bounding box center [180, 35] width 64 height 12
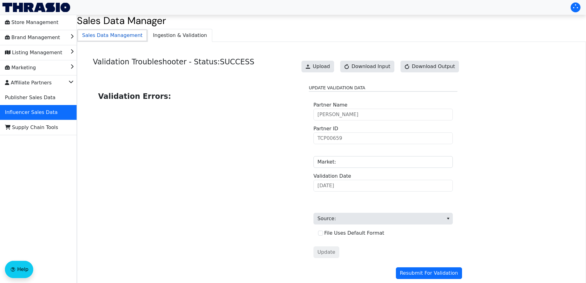
click at [136, 33] on span "Sales Data Management" at bounding box center [112, 35] width 70 height 12
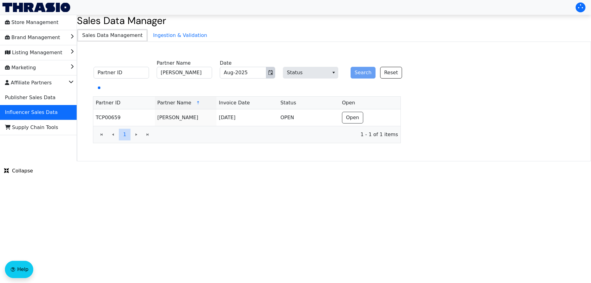
click at [269, 73] on icon "Toggle calendar" at bounding box center [270, 72] width 5 height 5
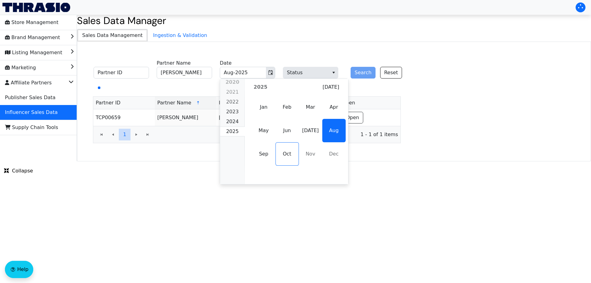
drag, startPoint x: 309, startPoint y: 133, endPoint x: 316, endPoint y: 131, distance: 7.2
click at [309, 132] on span "[DATE]" at bounding box center [310, 130] width 23 height 23
type input "[DATE]-2025"
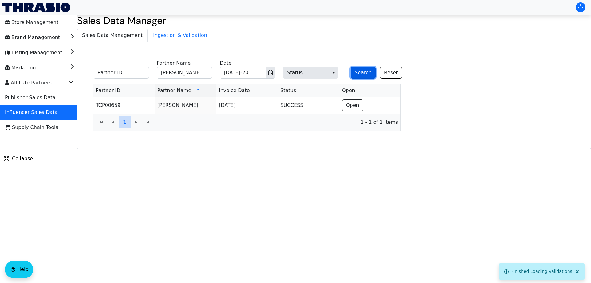
click at [359, 74] on button "Search" at bounding box center [362, 73] width 25 height 12
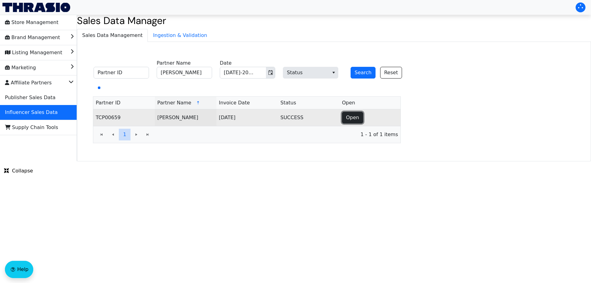
click at [347, 116] on span "Open" at bounding box center [352, 117] width 13 height 7
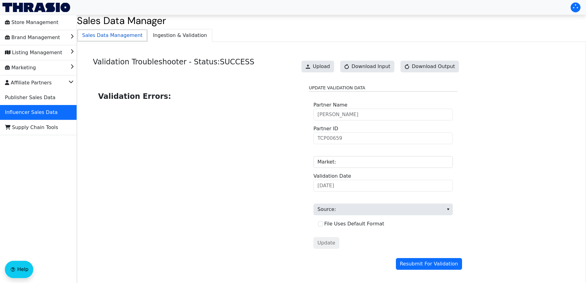
click at [115, 34] on span "Sales Data Management" at bounding box center [112, 35] width 70 height 12
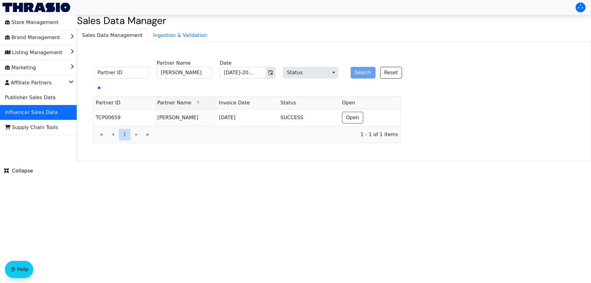
click at [367, 71] on div "Search Reset" at bounding box center [373, 68] width 55 height 19
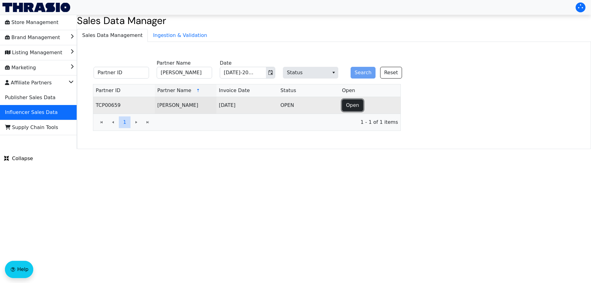
click at [356, 100] on button "Open" at bounding box center [352, 105] width 21 height 12
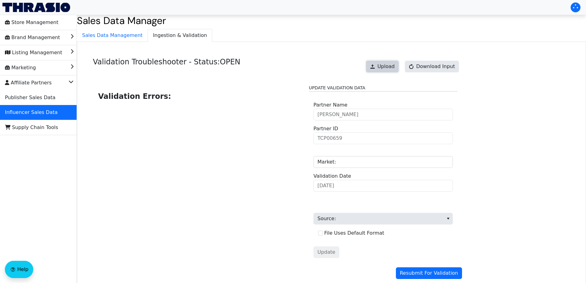
click at [392, 71] on button "Upload" at bounding box center [382, 67] width 33 height 12
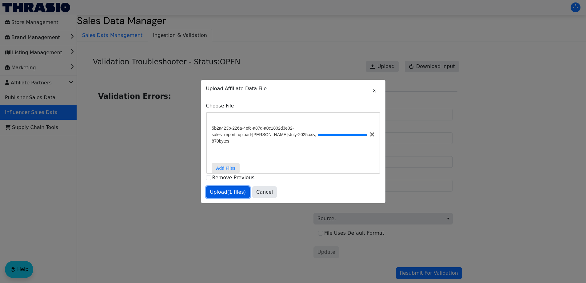
click at [238, 193] on span "Upload (1 files)" at bounding box center [228, 191] width 36 height 7
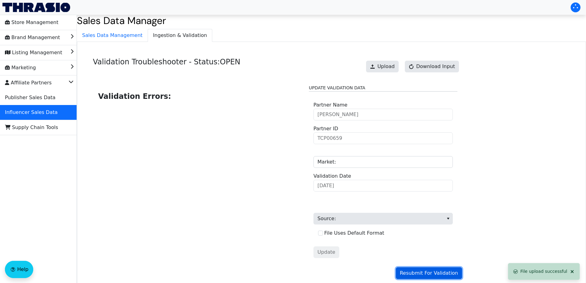
click at [437, 270] on span "Resubmit For Validation" at bounding box center [429, 272] width 58 height 7
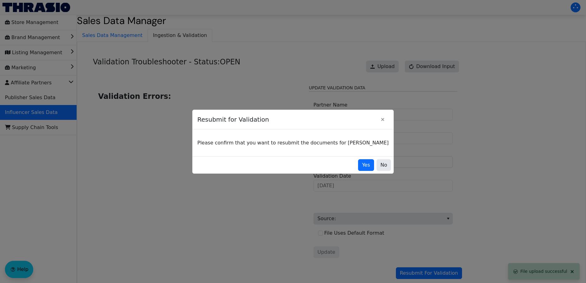
click at [354, 171] on div "Yes No" at bounding box center [293, 164] width 201 height 17
click at [362, 164] on span "Yes" at bounding box center [366, 164] width 8 height 7
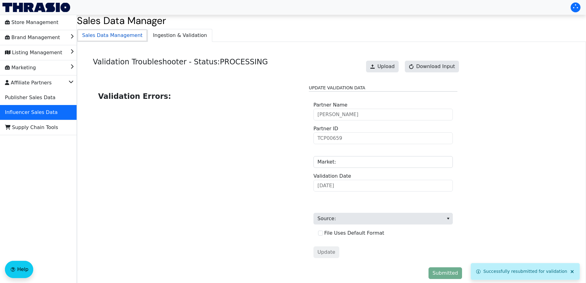
click at [126, 33] on span "Sales Data Management" at bounding box center [112, 35] width 70 height 12
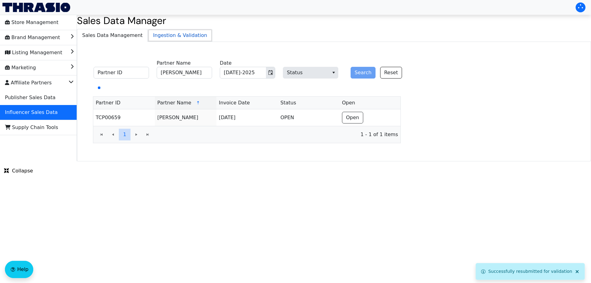
click at [156, 30] on span "Ingestion & Validation" at bounding box center [180, 35] width 64 height 12
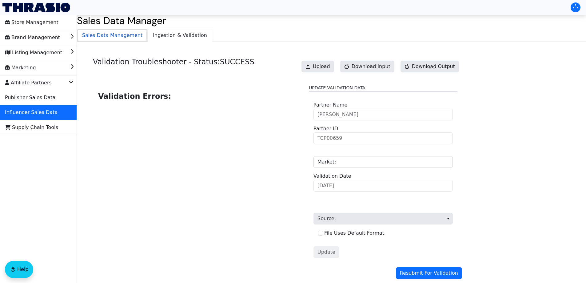
click at [117, 36] on span "Sales Data Management" at bounding box center [112, 35] width 70 height 12
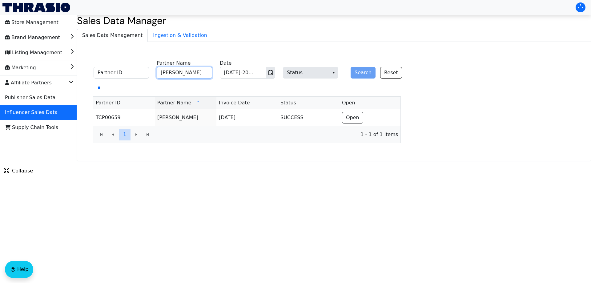
click at [187, 69] on input "[PERSON_NAME]" at bounding box center [184, 73] width 55 height 12
paste input "[PERSON_NAME]"
click at [270, 74] on icon "Toggle calendar" at bounding box center [270, 72] width 5 height 5
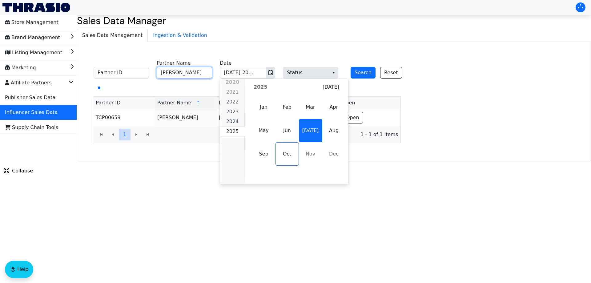
click at [269, 150] on span "Sep" at bounding box center [263, 153] width 23 height 23
type input "[PERSON_NAME]"
type input "Sep-2025"
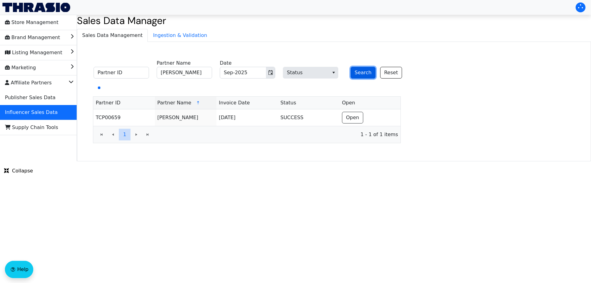
click at [361, 74] on button "Search" at bounding box center [362, 73] width 25 height 12
